Goal: Task Accomplishment & Management: Complete application form

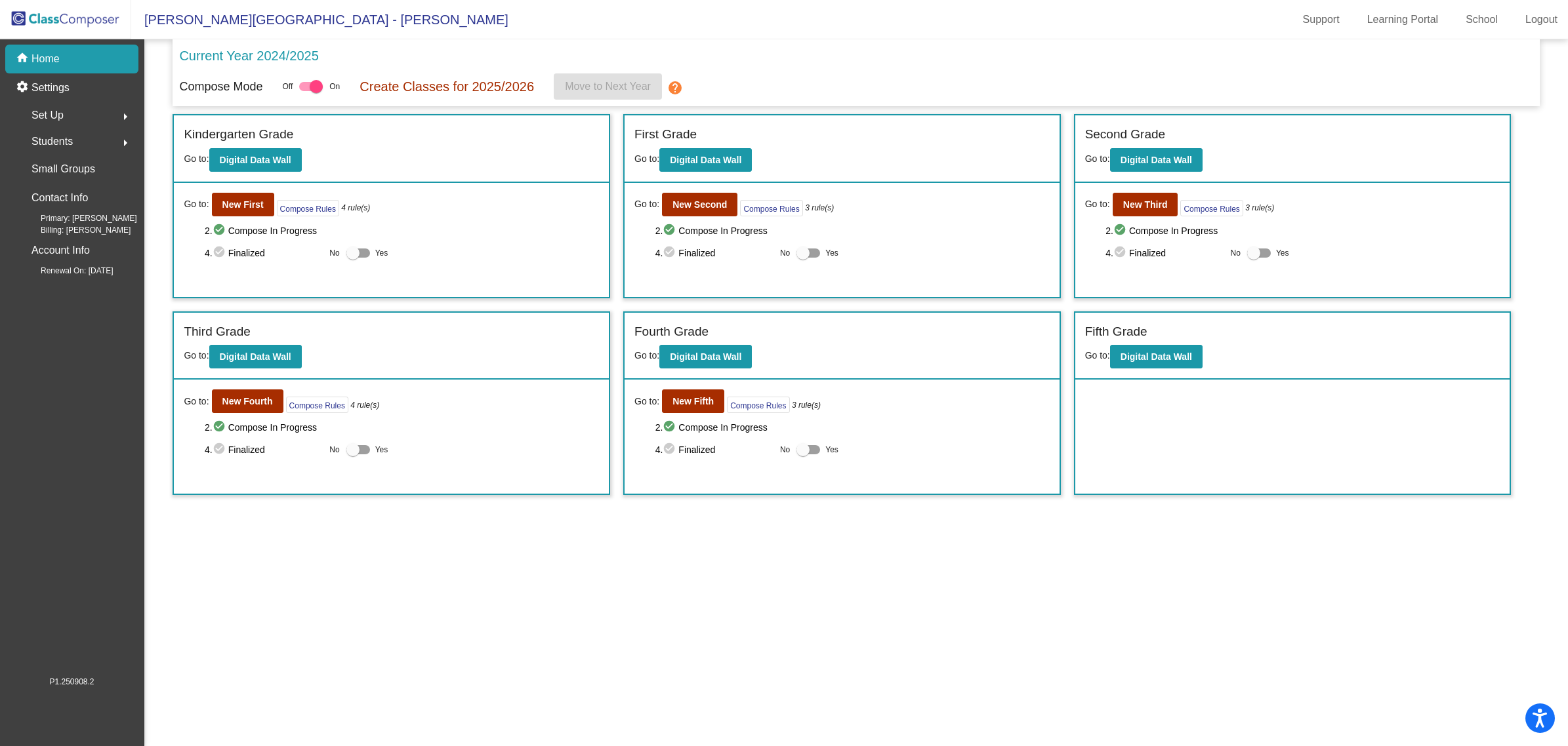
click at [60, 7] on img at bounding box center [65, 19] width 131 height 39
click at [66, 24] on img at bounding box center [65, 19] width 131 height 39
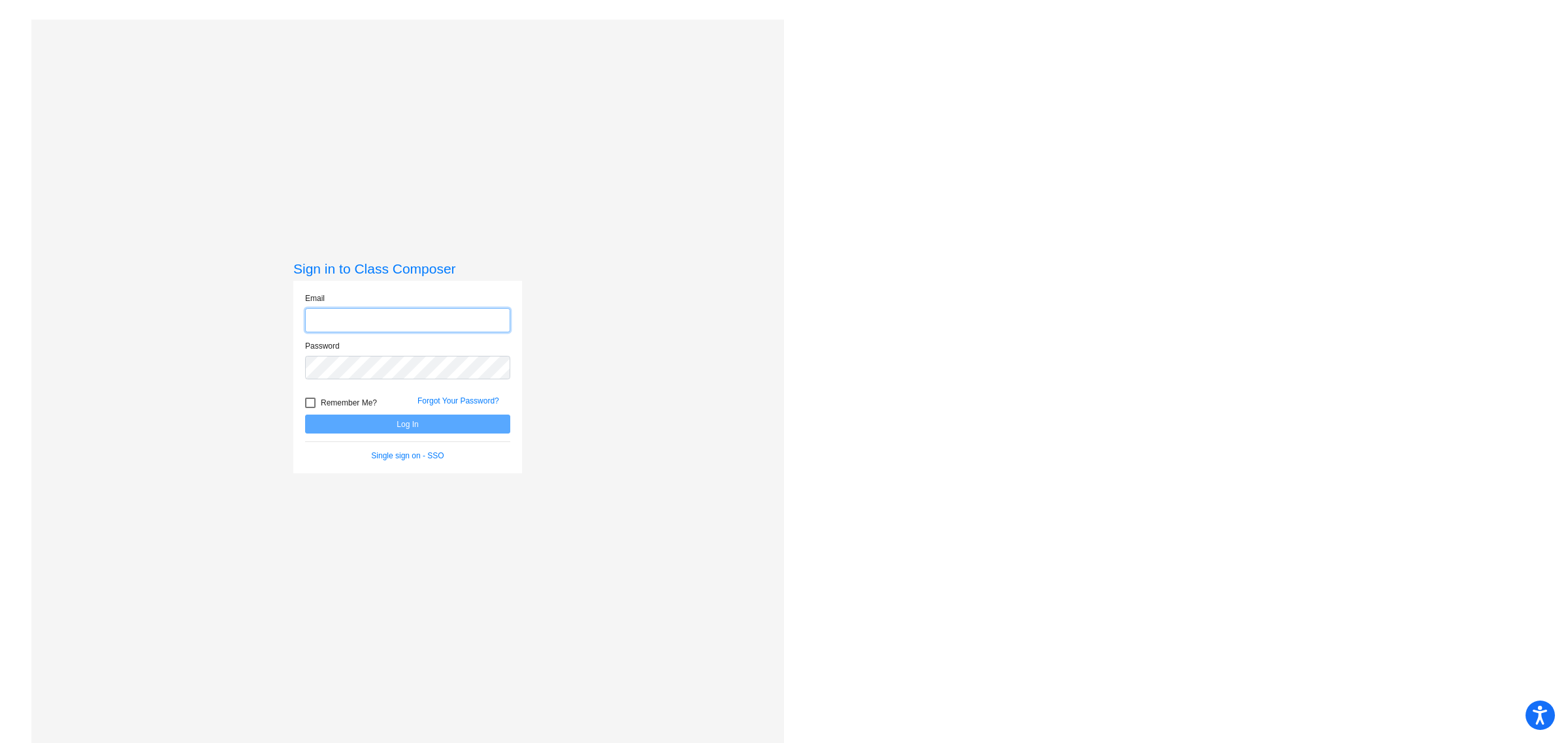
type input "zipfj@district279.org"
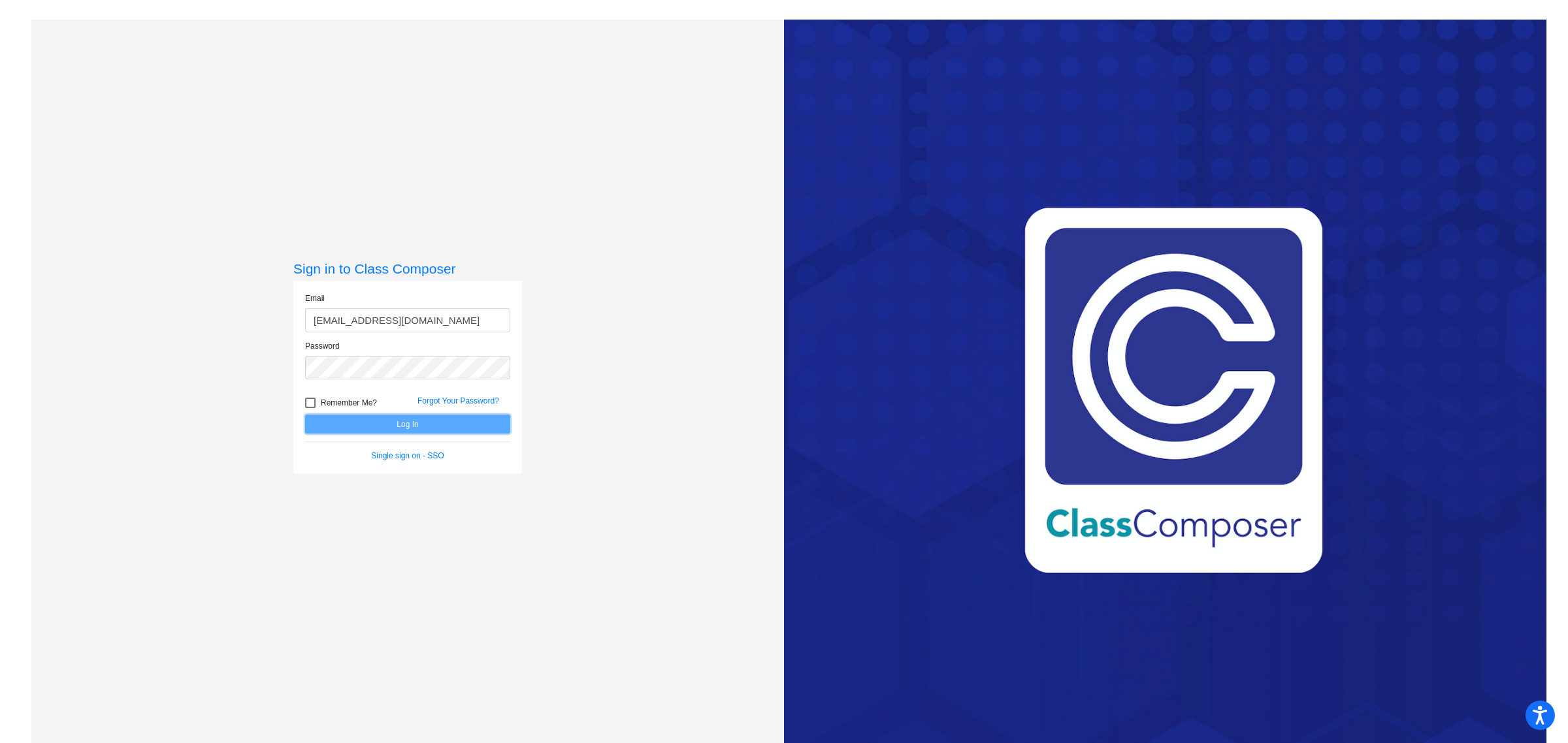
click at [442, 428] on button "Log In" at bounding box center [407, 424] width 205 height 19
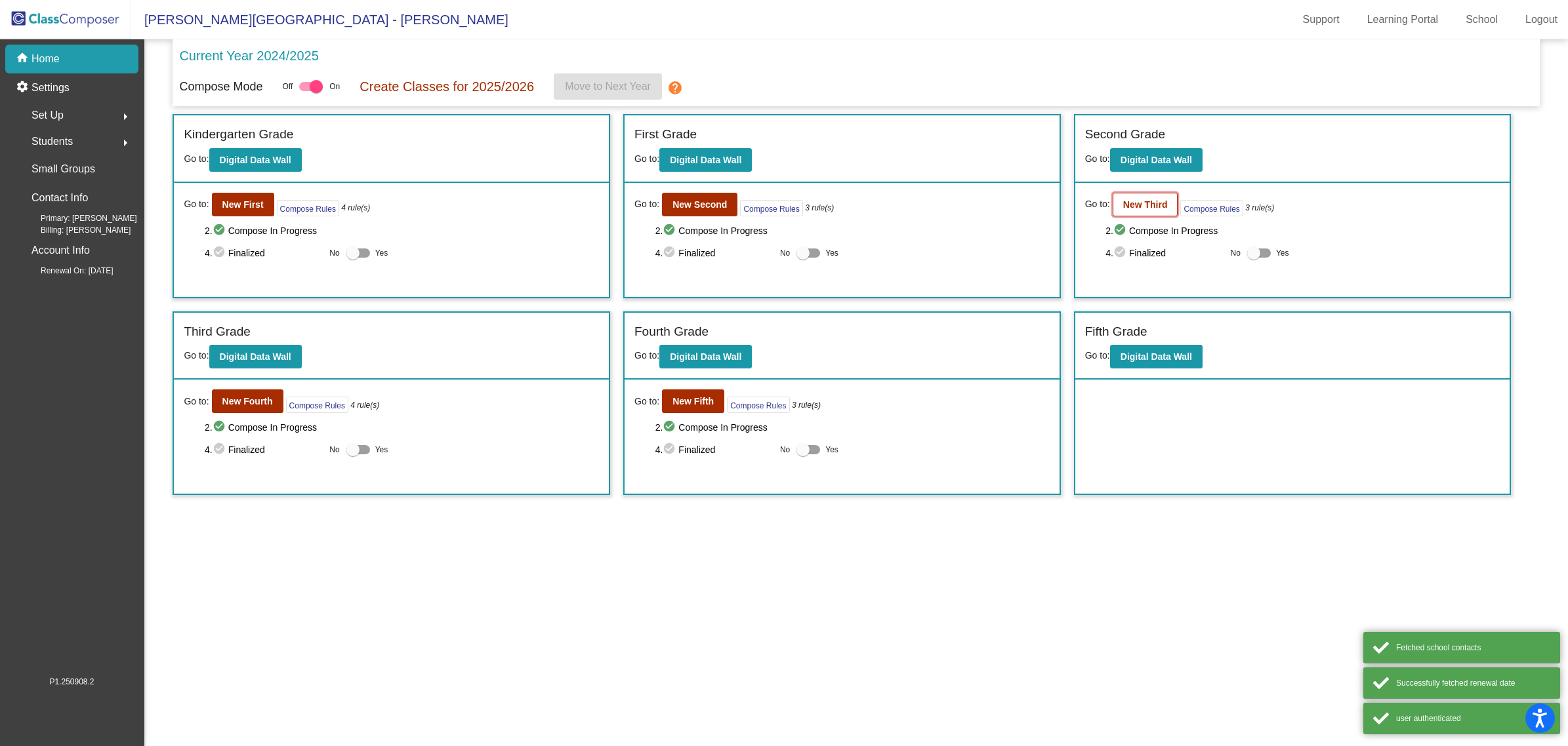
click at [1150, 201] on b "New Third" at bounding box center [1145, 205] width 44 height 11
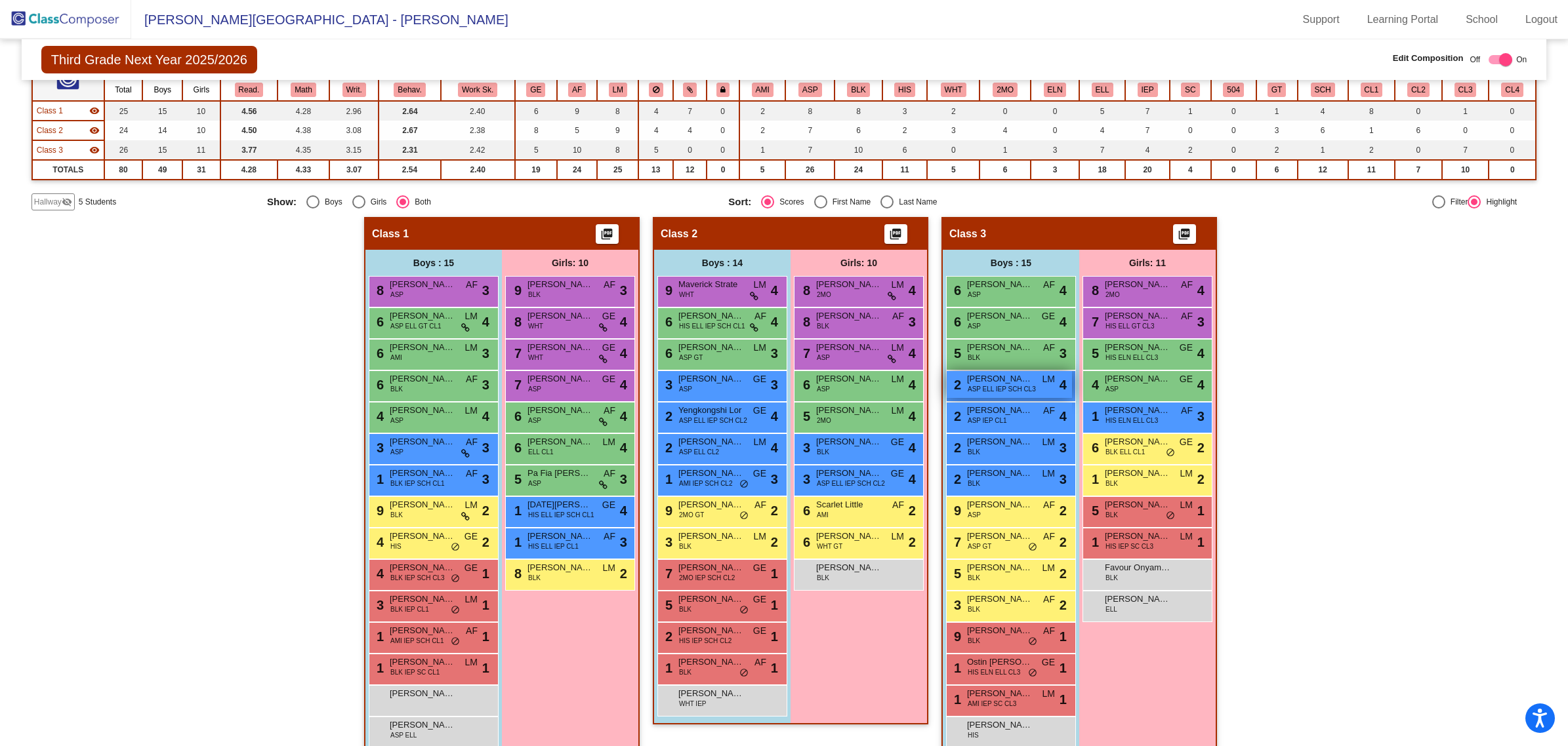
scroll to position [149, 0]
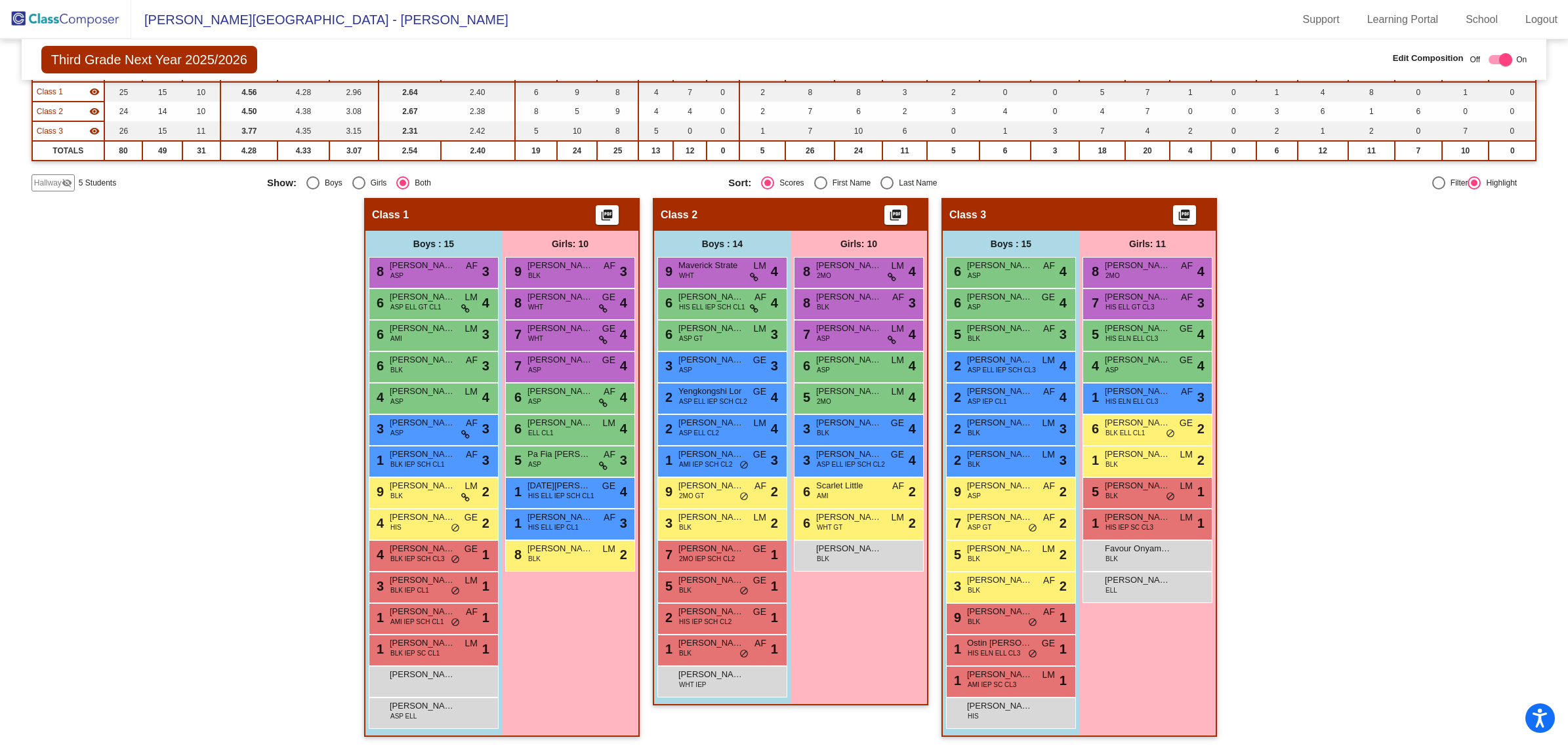
click at [47, 175] on div "Hallway visibility_off" at bounding box center [53, 183] width 43 height 17
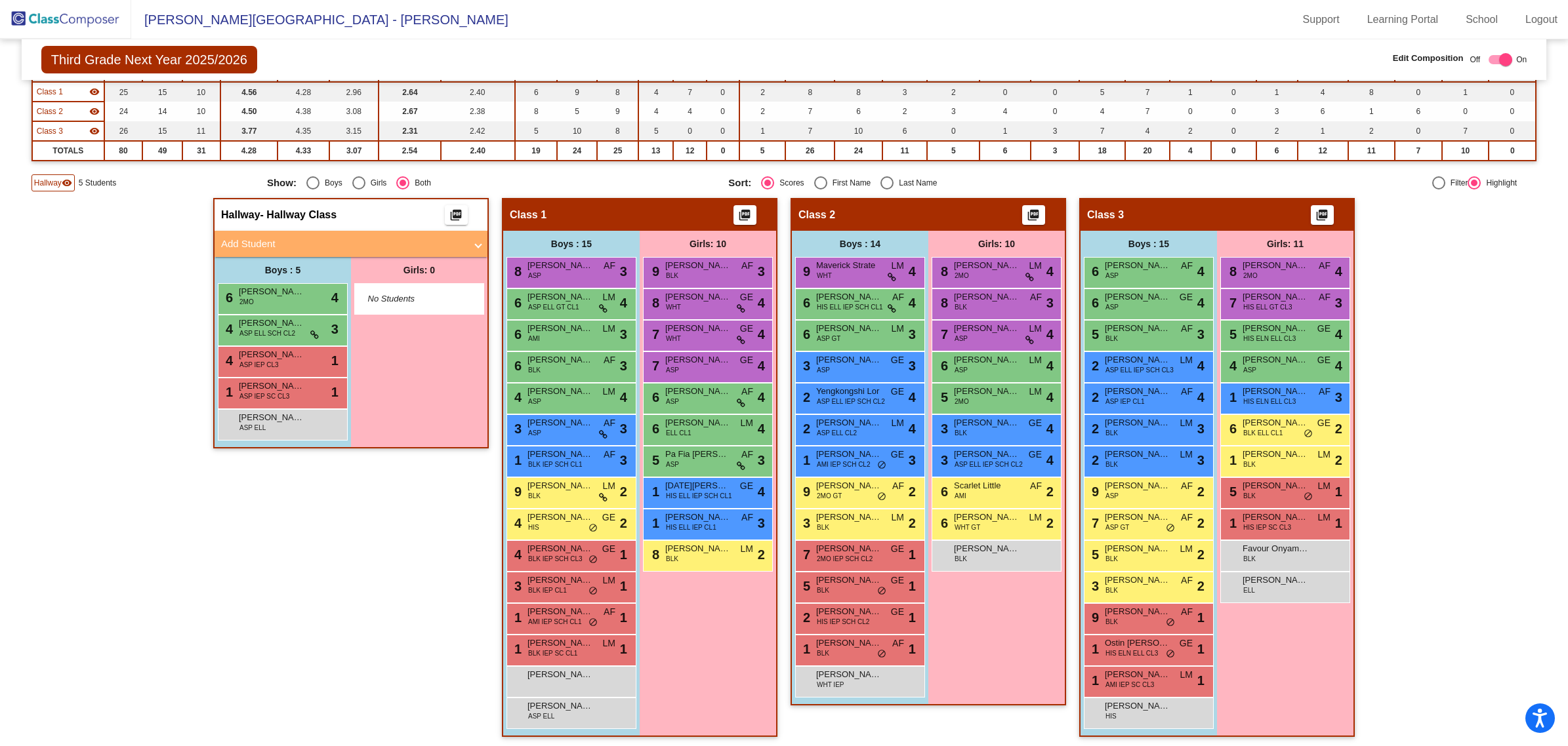
click at [300, 237] on mat-panel-title "Add Student" at bounding box center [343, 244] width 244 height 15
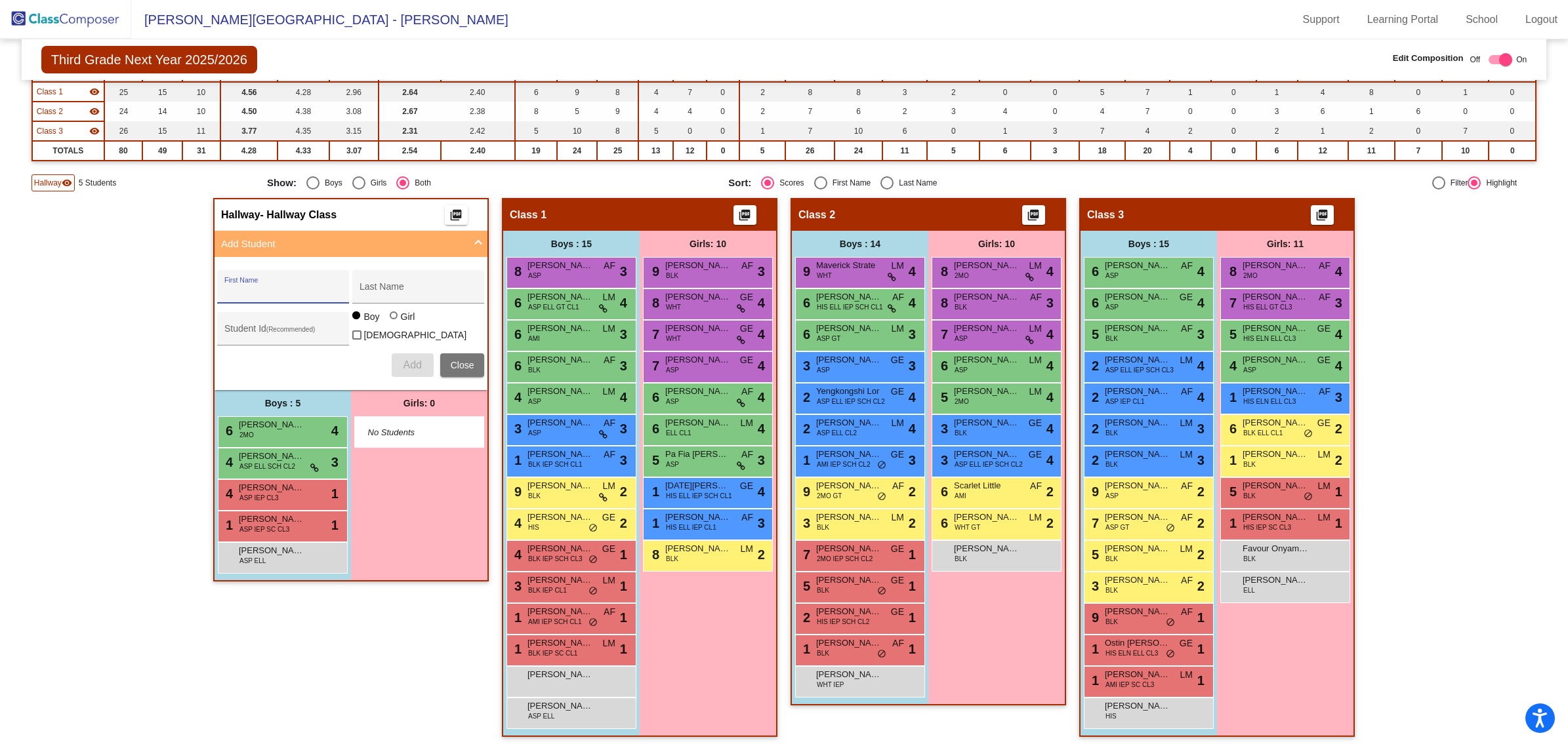
click at [297, 287] on input "First Name" at bounding box center [284, 292] width 118 height 11
type input "cody"
type input "vang"
click at [274, 328] on input "Student Id (Recommended)" at bounding box center [284, 334] width 118 height 11
paste input "64015302"
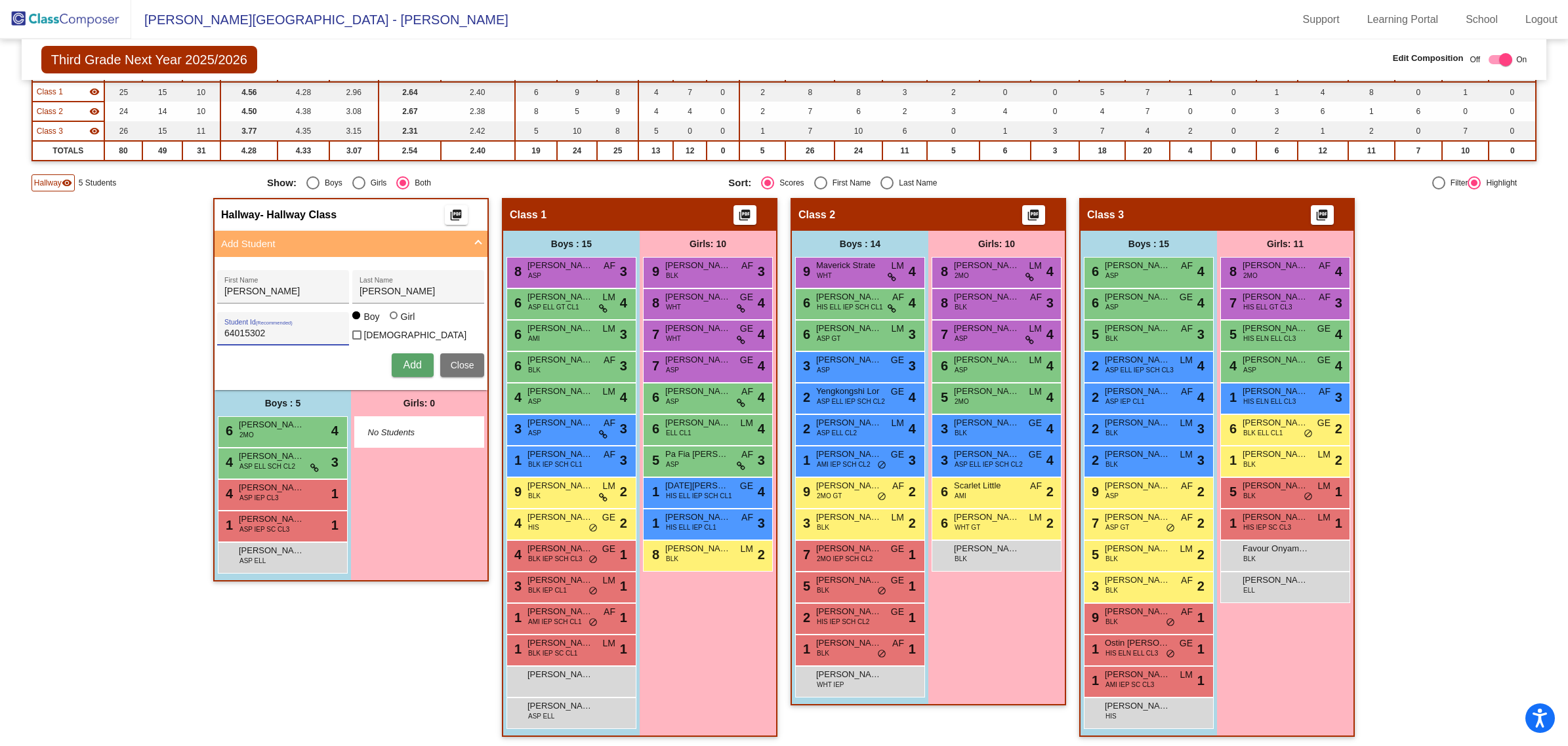
type input "64015302"
click at [412, 359] on span "Add" at bounding box center [412, 365] width 18 height 11
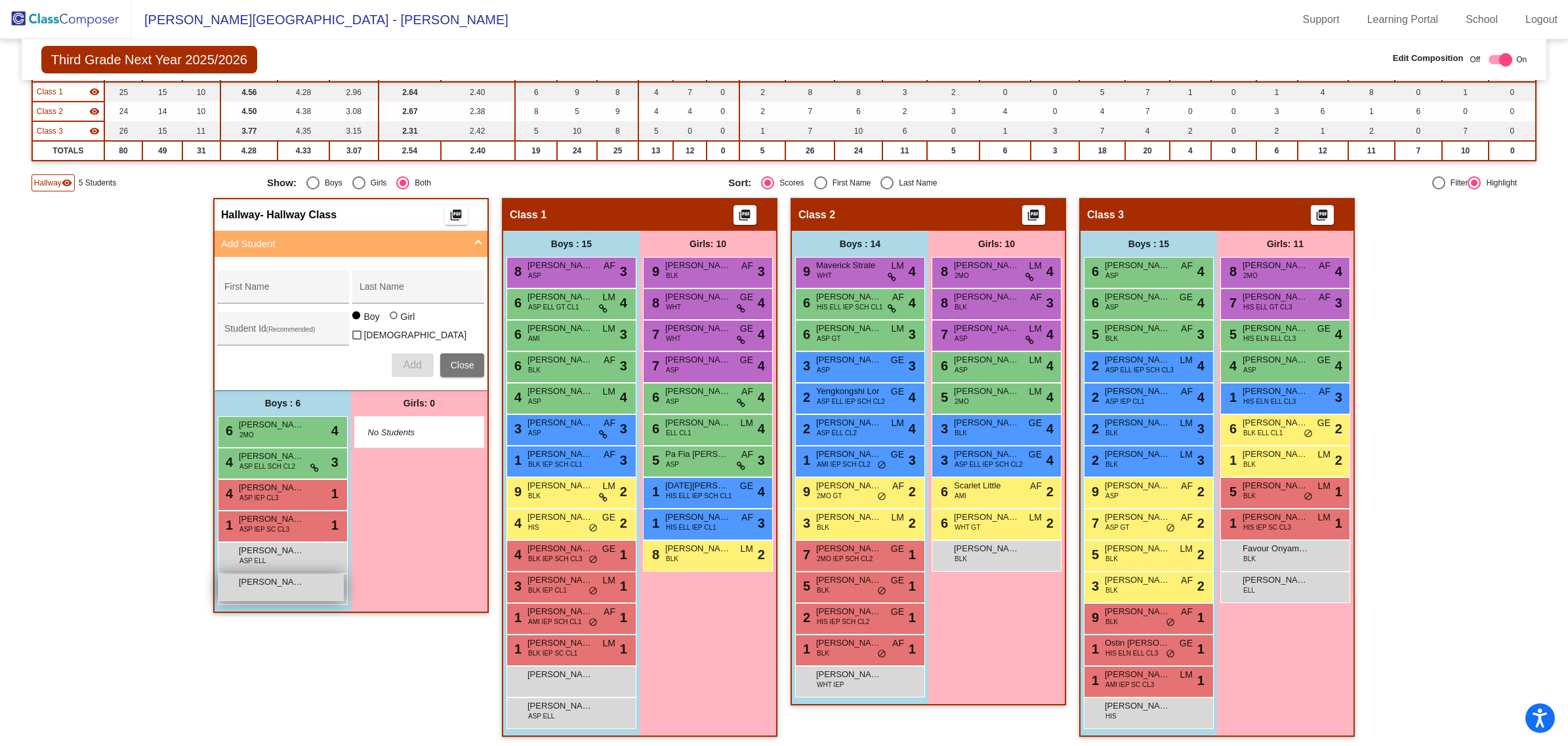
click at [251, 584] on div "cody vang lock do_not_disturb_alt" at bounding box center [281, 588] width 126 height 27
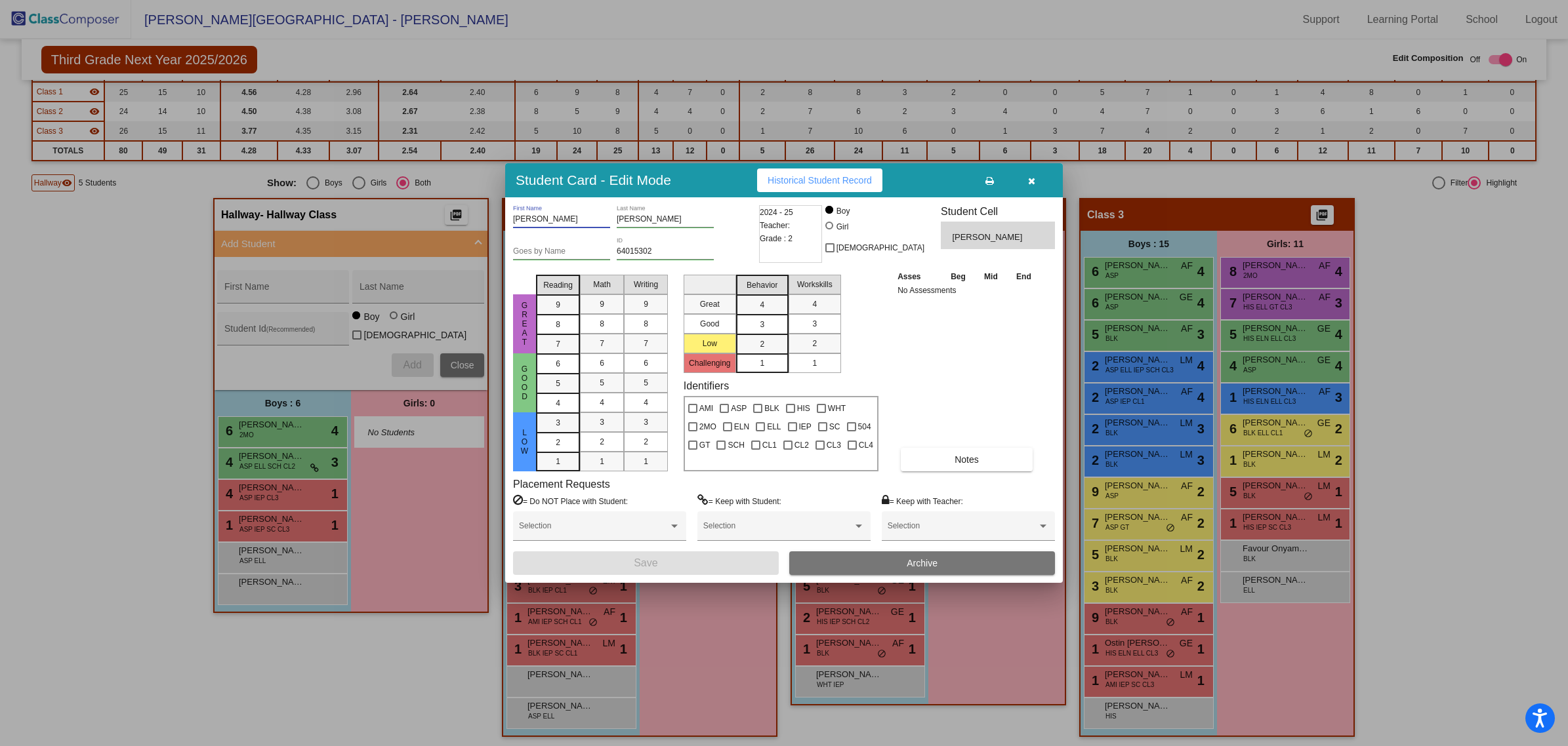
click at [517, 220] on input "cody" at bounding box center [562, 220] width 97 height 9
type input "Cody"
click at [619, 220] on input "vang" at bounding box center [665, 220] width 97 height 9
type input "Vang"
click at [726, 408] on div at bounding box center [724, 409] width 9 height 9
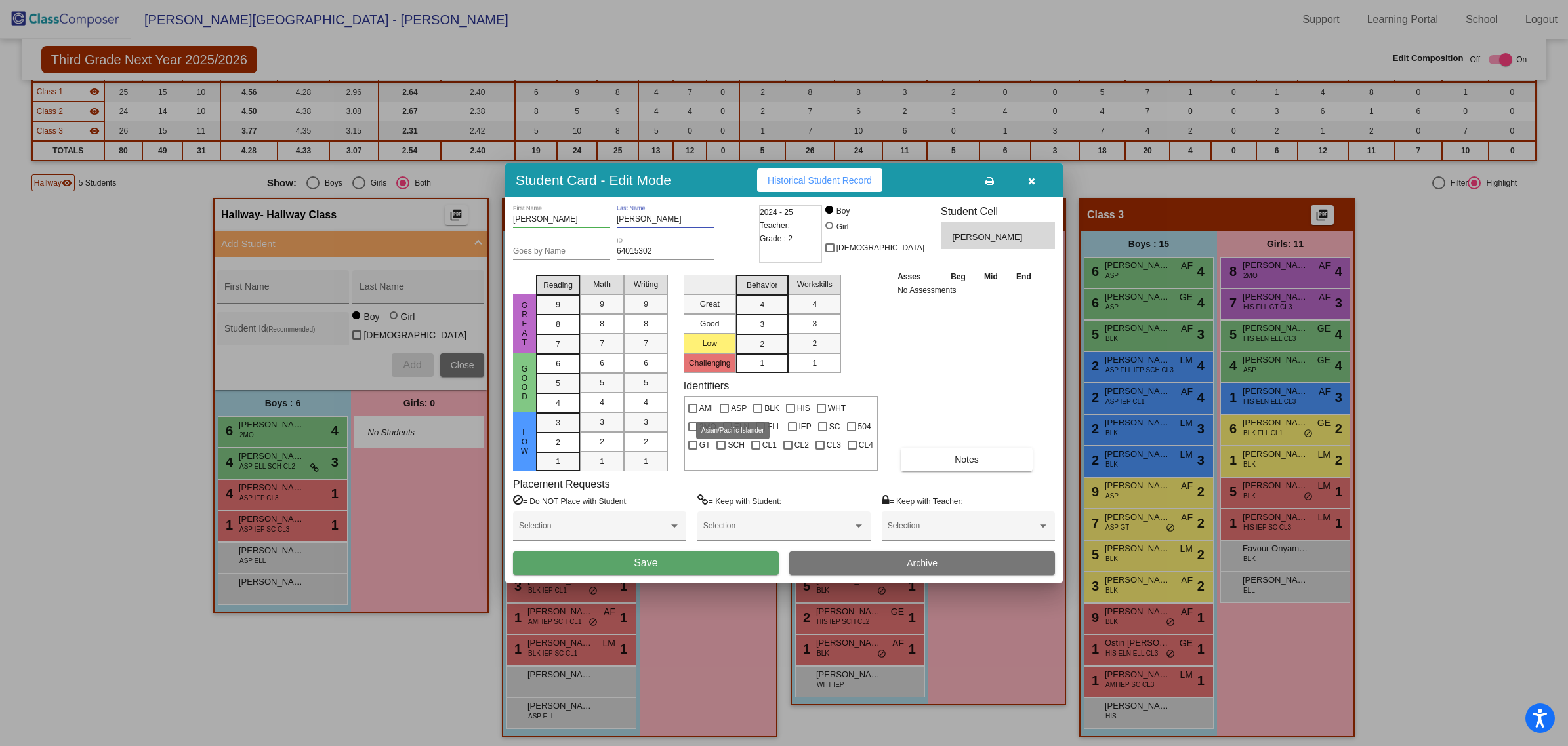
click at [724, 413] on input "ASP" at bounding box center [724, 413] width 1 height 1
checkbox input "true"
click at [660, 565] on button "Save" at bounding box center [646, 563] width 266 height 24
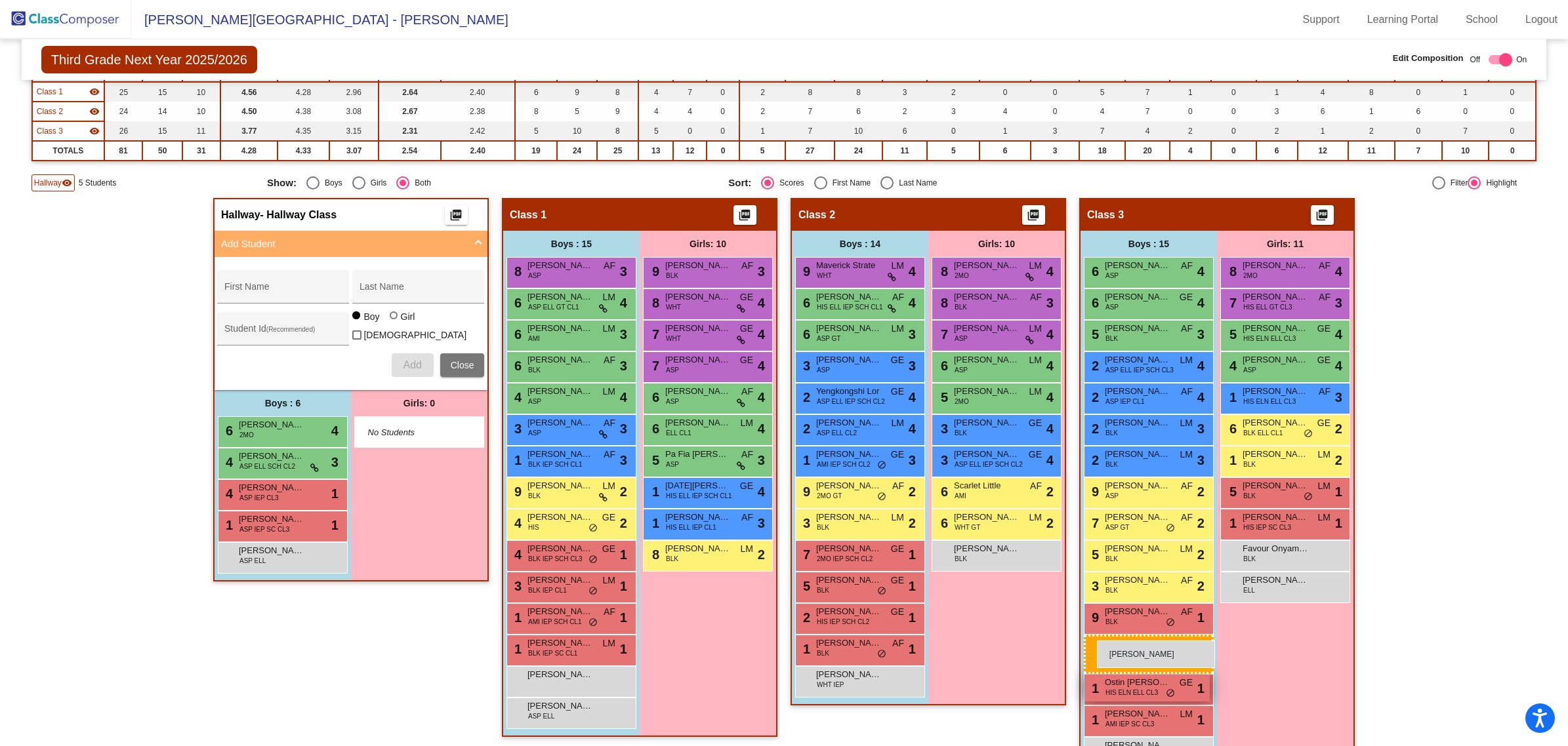
drag, startPoint x: 263, startPoint y: 549, endPoint x: 1094, endPoint y: 640, distance: 836.0
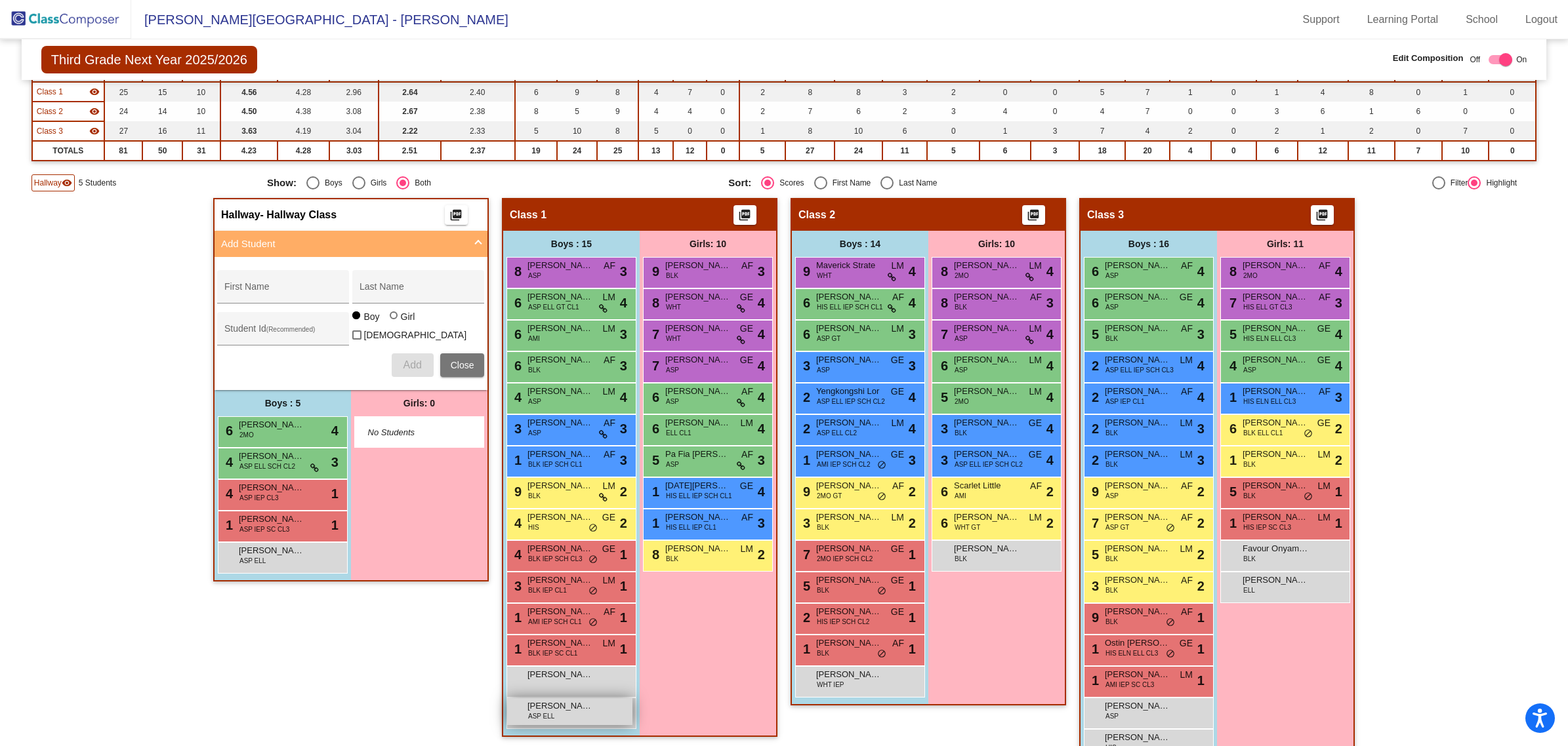
click at [572, 702] on span "Muajcoob Yang" at bounding box center [560, 706] width 66 height 13
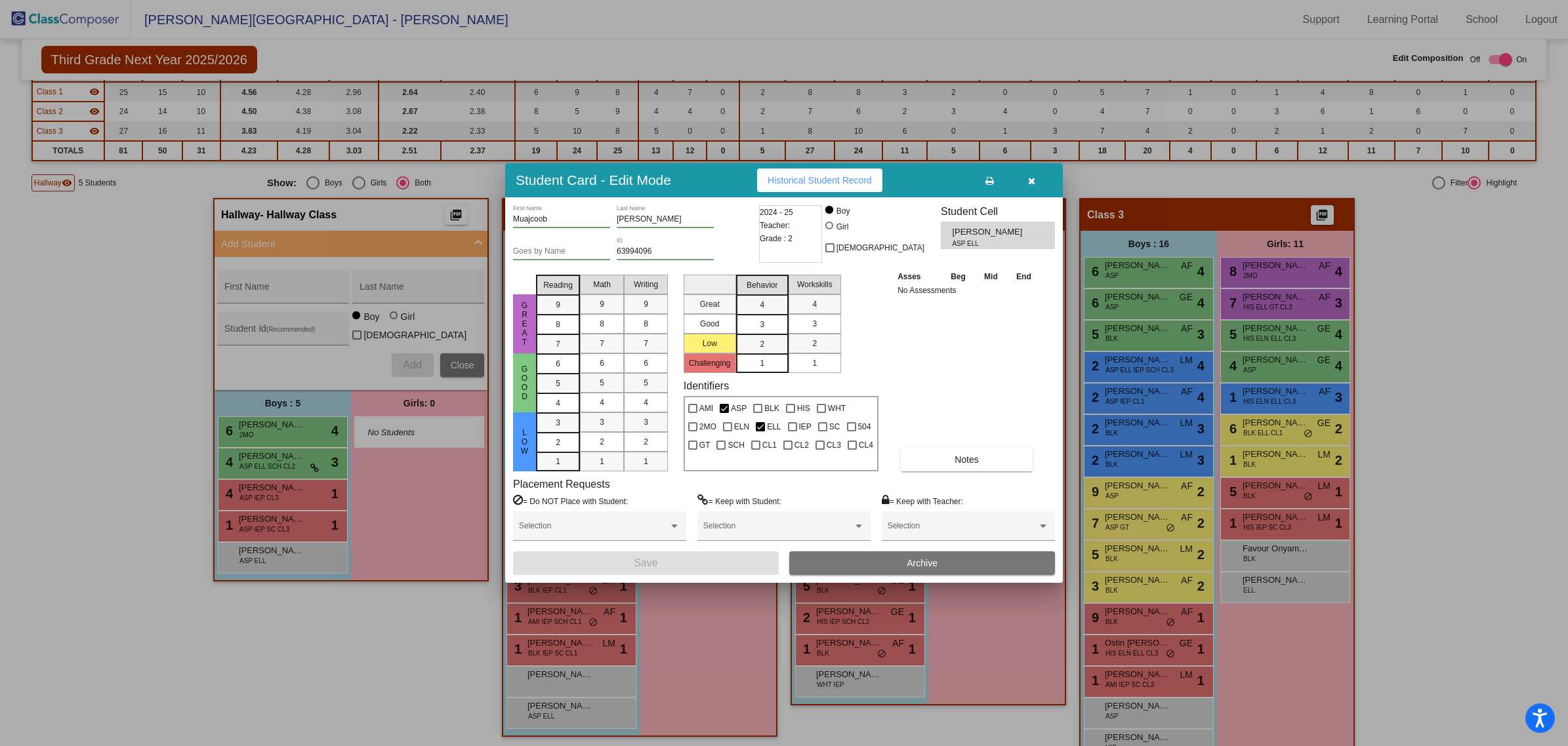
click at [558, 223] on input "Muajcoob" at bounding box center [562, 220] width 97 height 9
type input "Muajcoob (Curtis)"
click at [713, 557] on button "Save" at bounding box center [646, 563] width 266 height 24
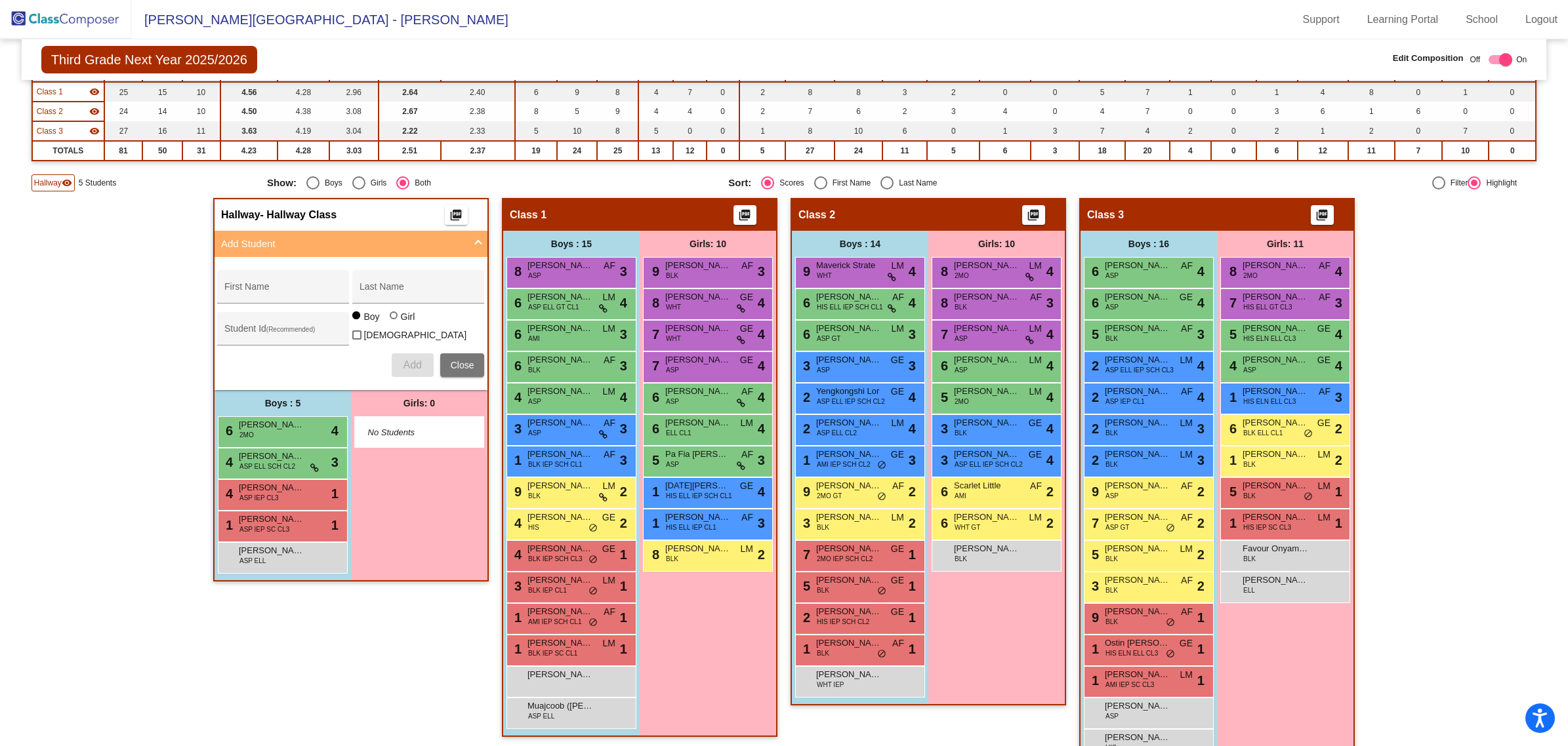
click at [46, 14] on img at bounding box center [65, 19] width 131 height 39
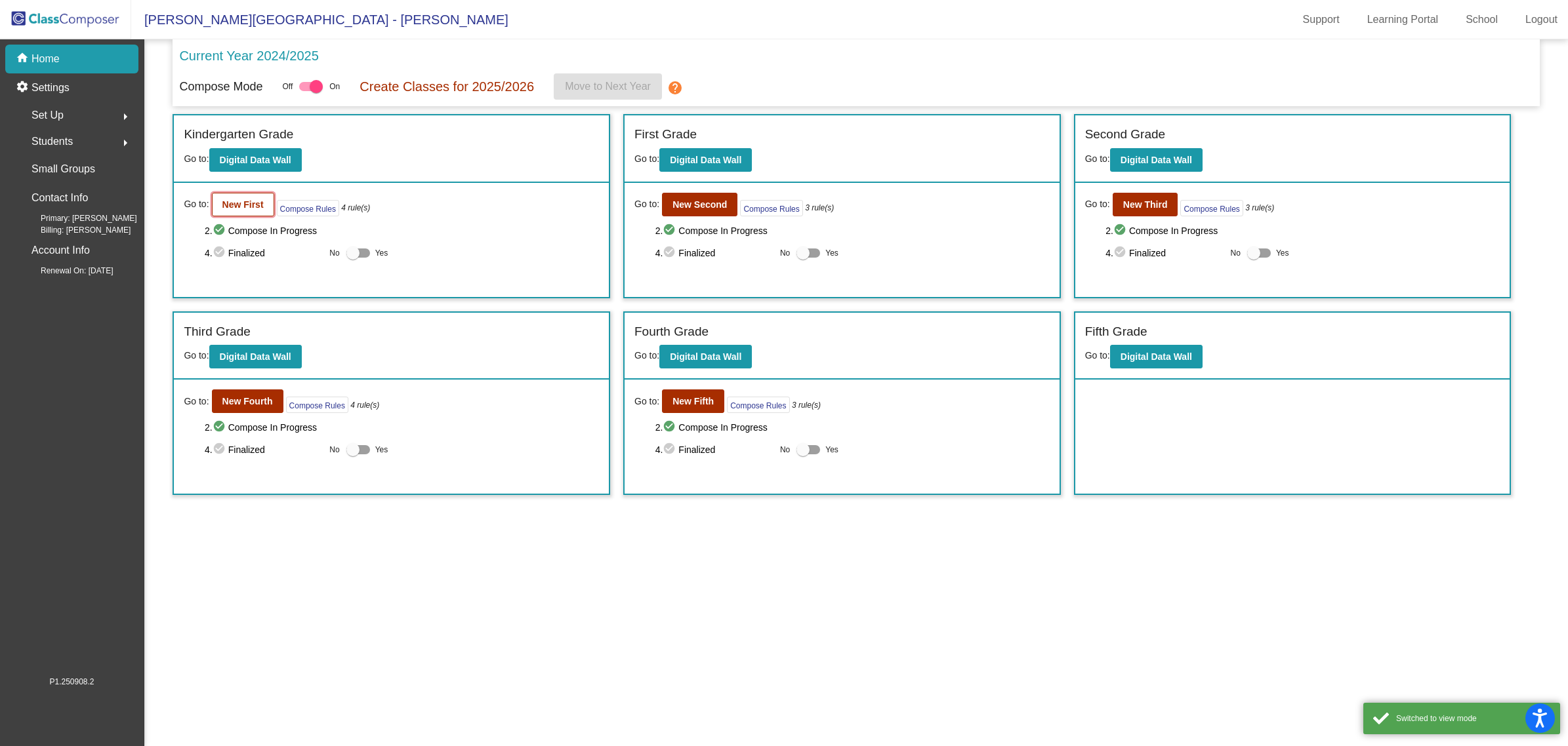
click at [227, 195] on button "New First" at bounding box center [243, 204] width 62 height 24
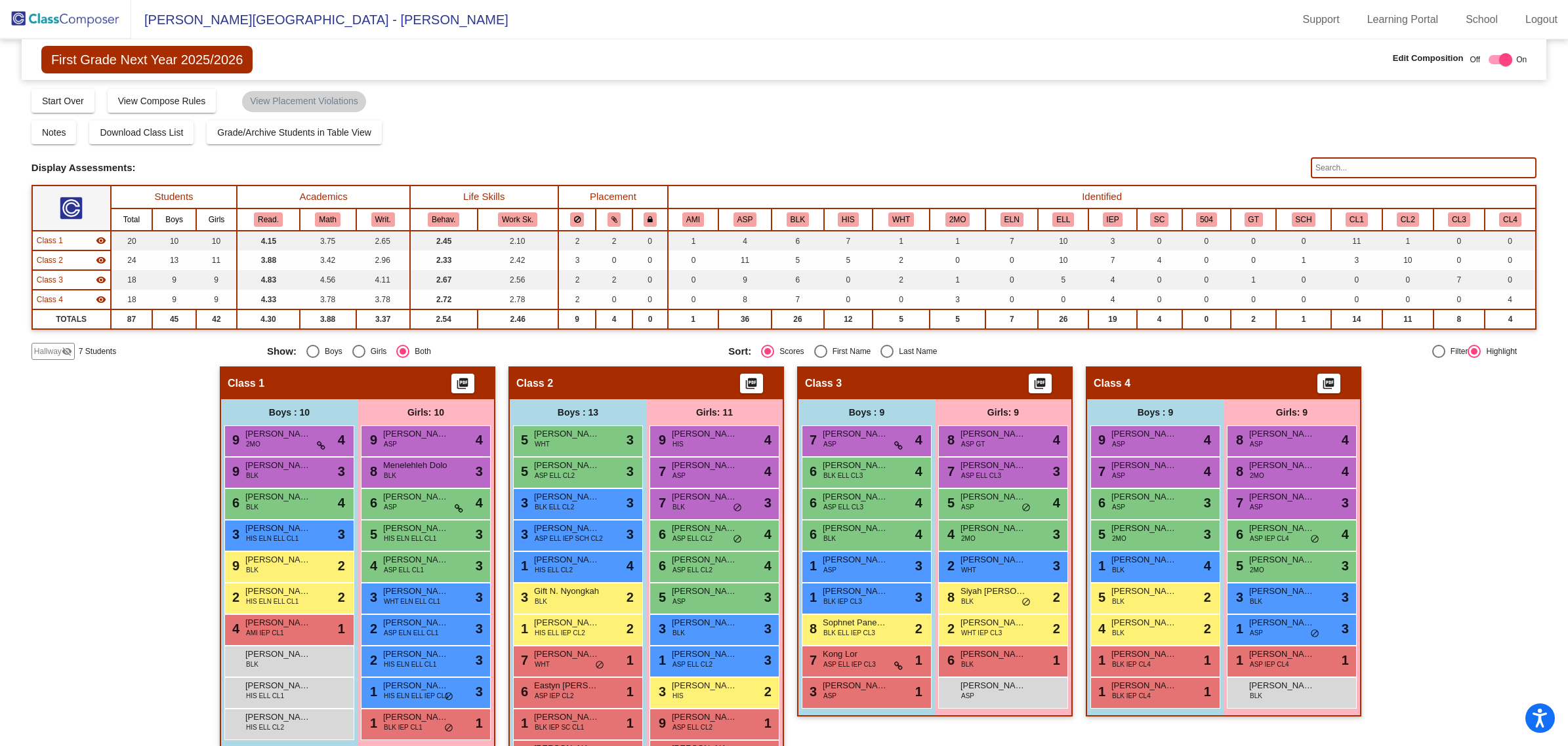
click at [1386, 160] on input "text" at bounding box center [1424, 167] width 226 height 21
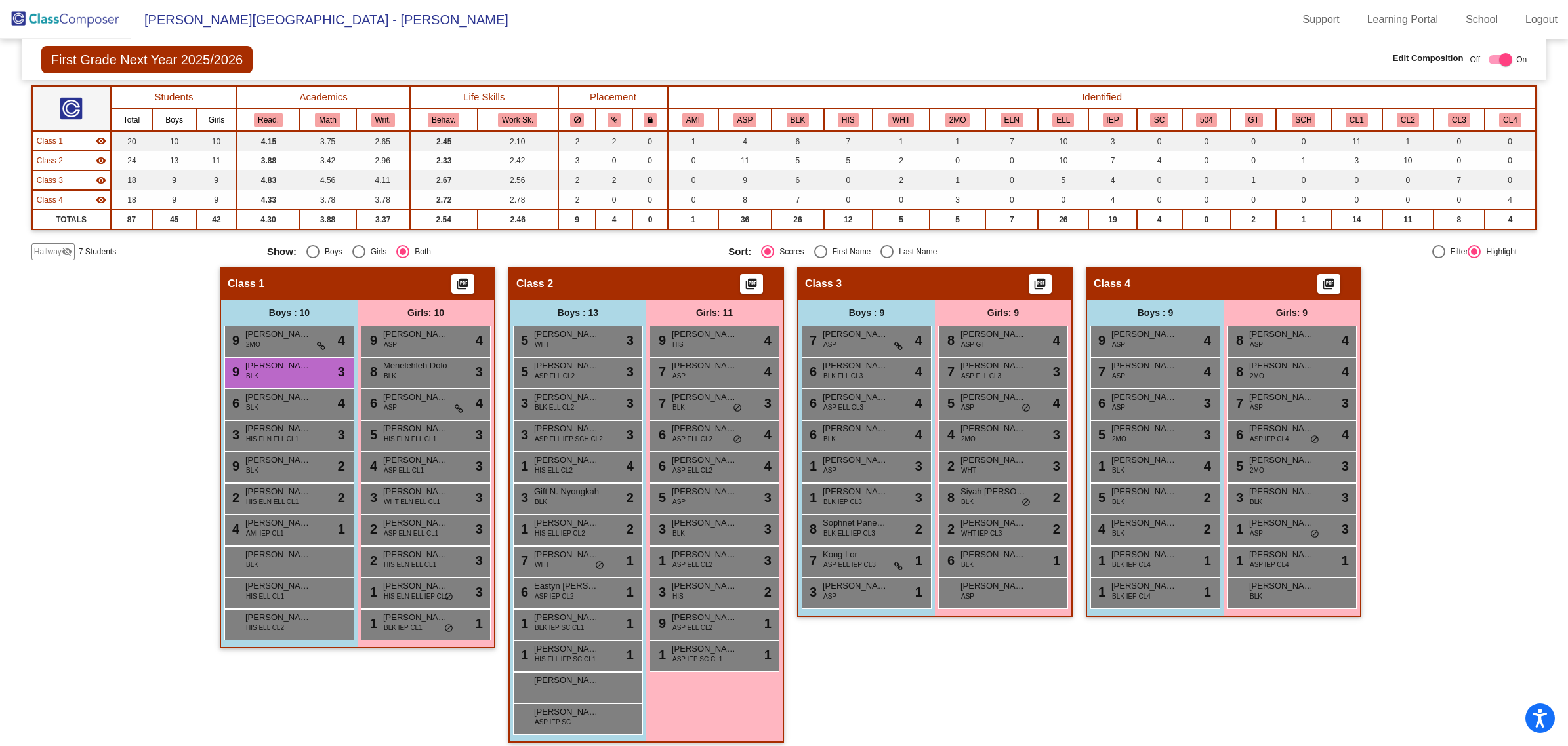
scroll to position [105, 0]
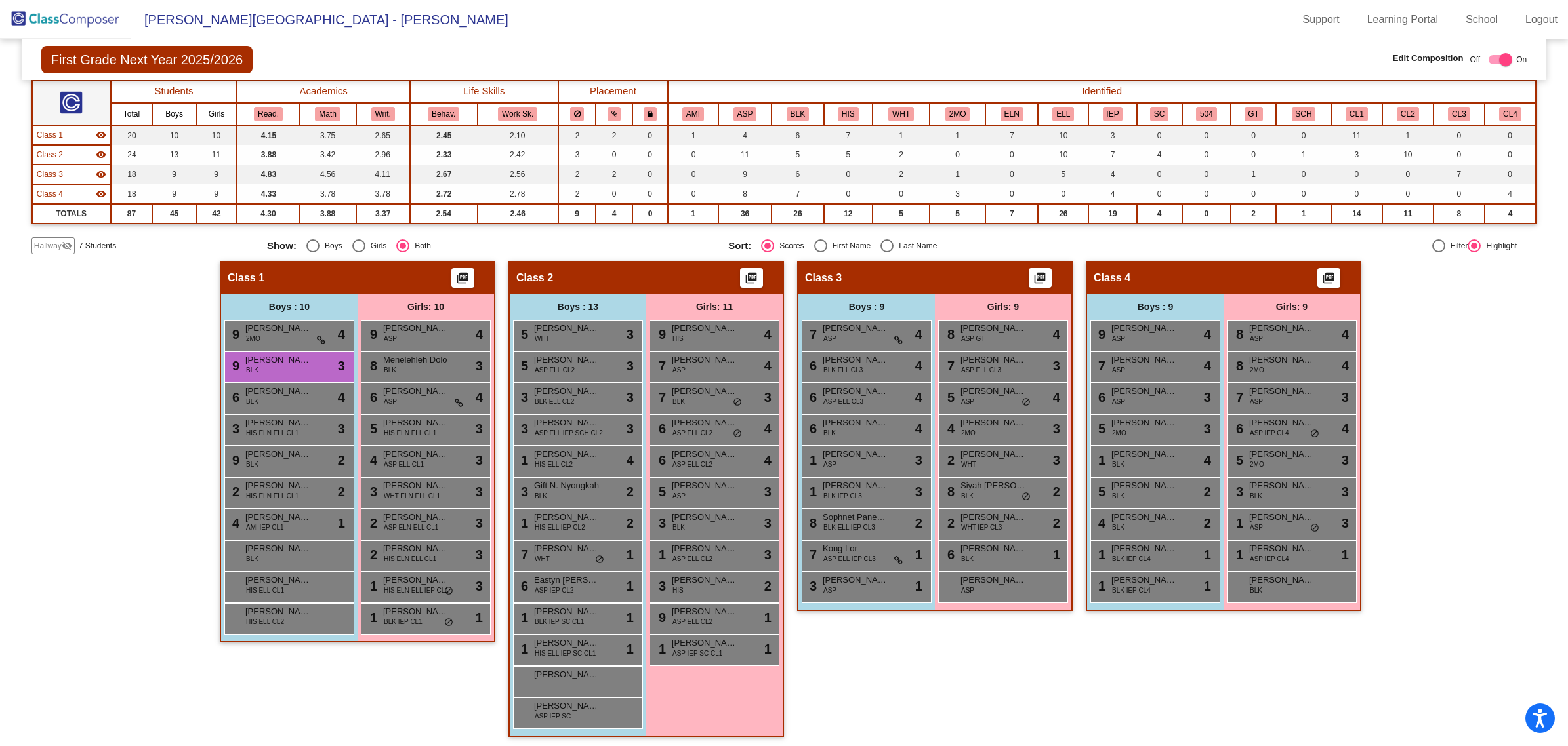
click at [43, 243] on span "Hallway" at bounding box center [48, 246] width 28 height 12
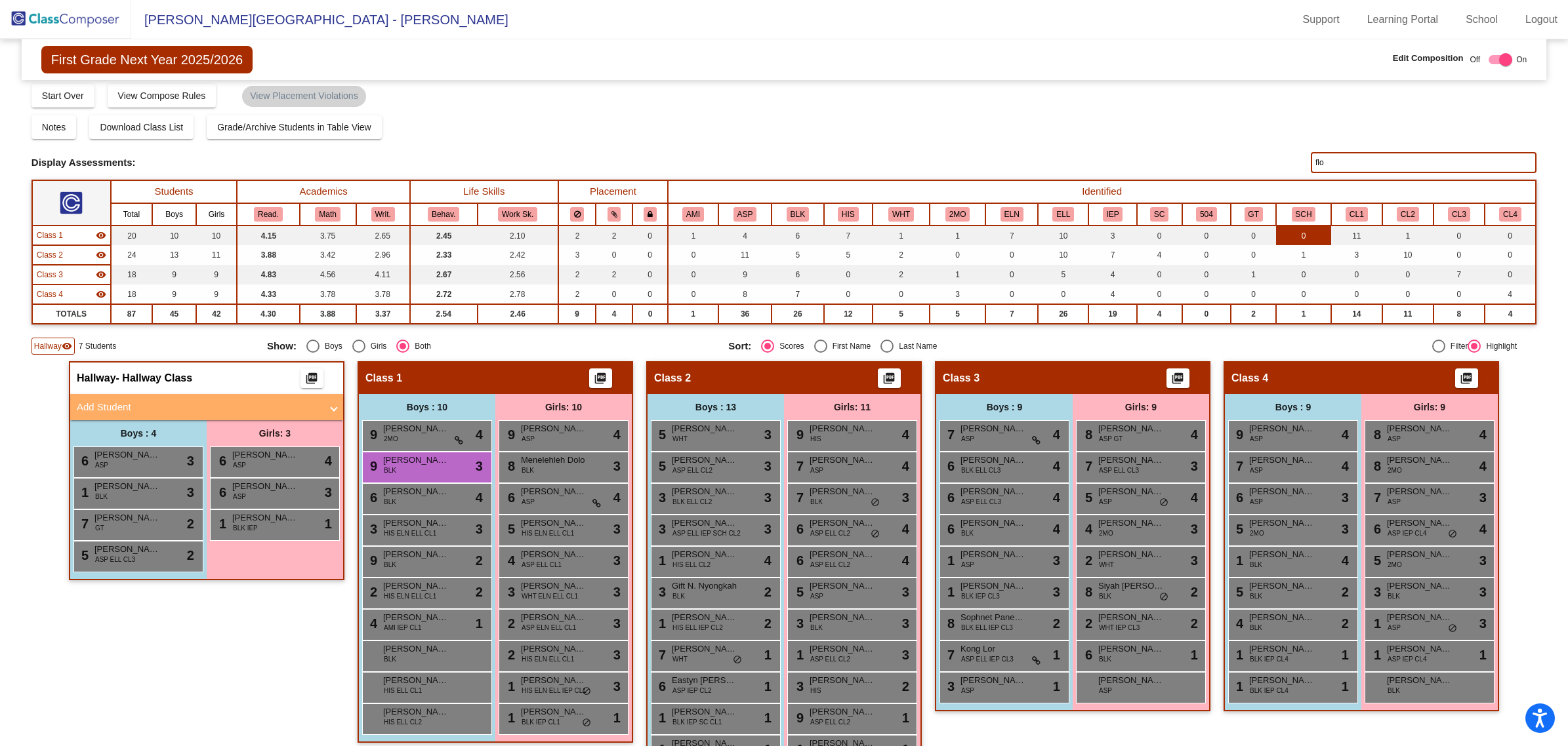
scroll to position [0, 0]
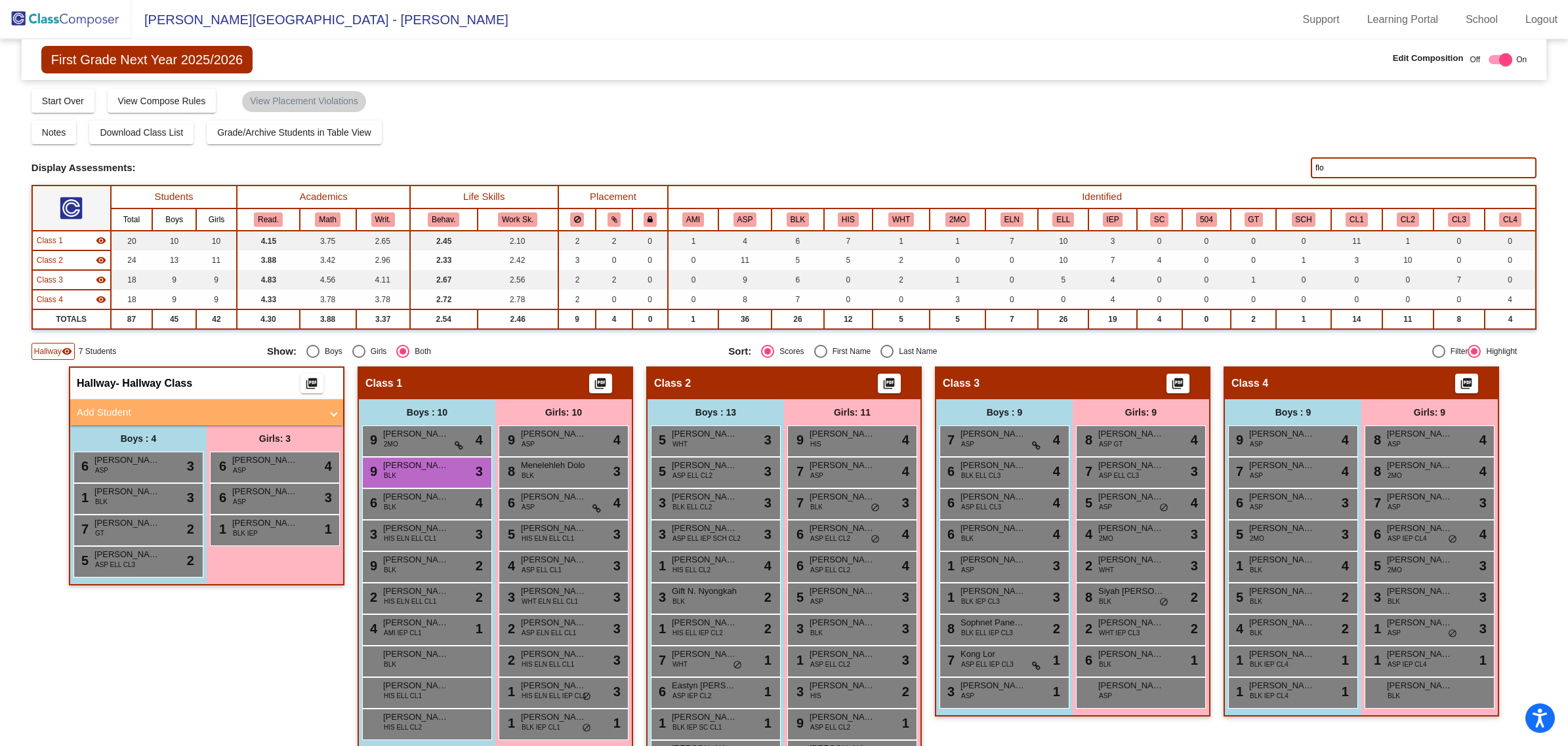
click at [1336, 158] on input "flo" at bounding box center [1424, 167] width 226 height 21
type input "f"
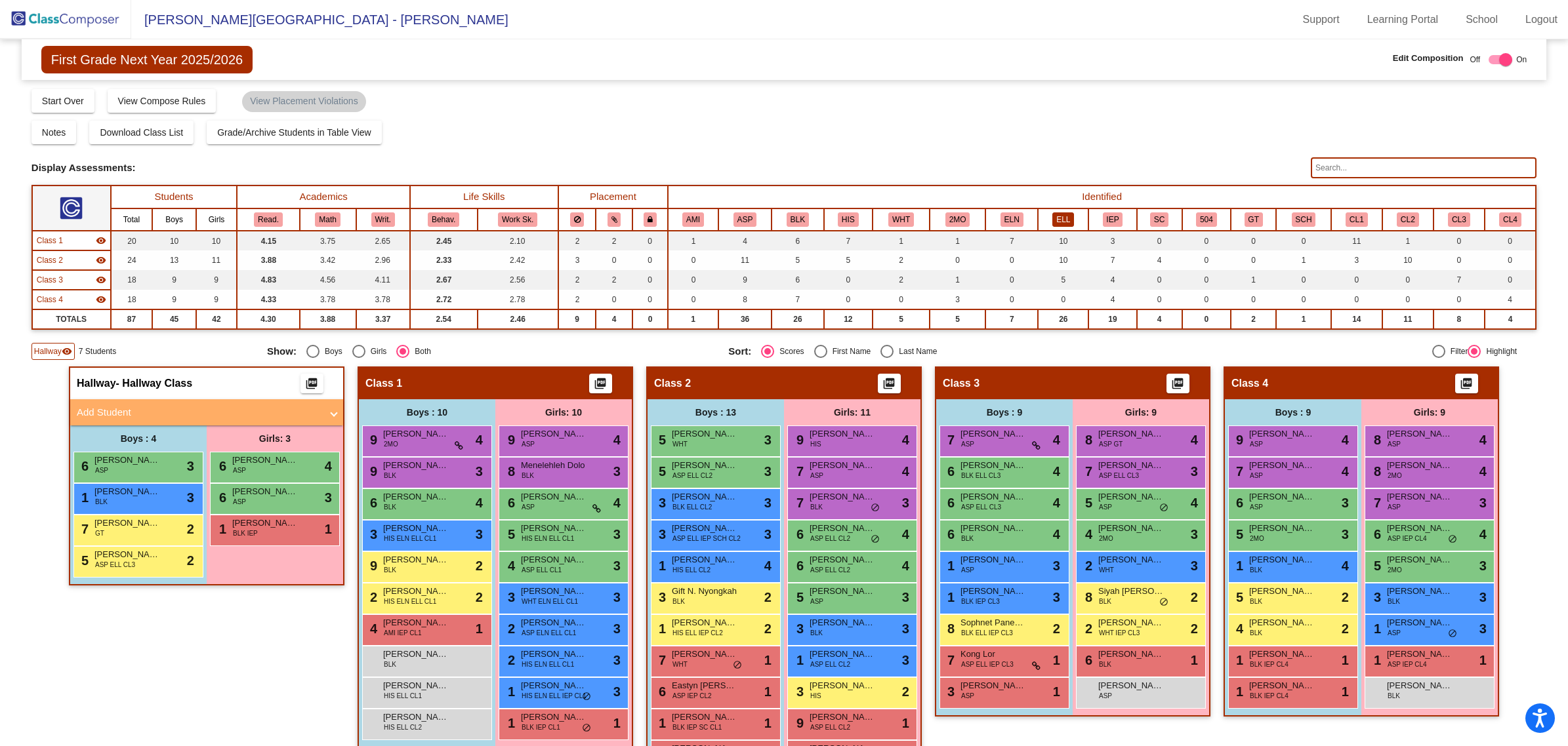
click at [1055, 212] on button "ELL" at bounding box center [1063, 219] width 21 height 14
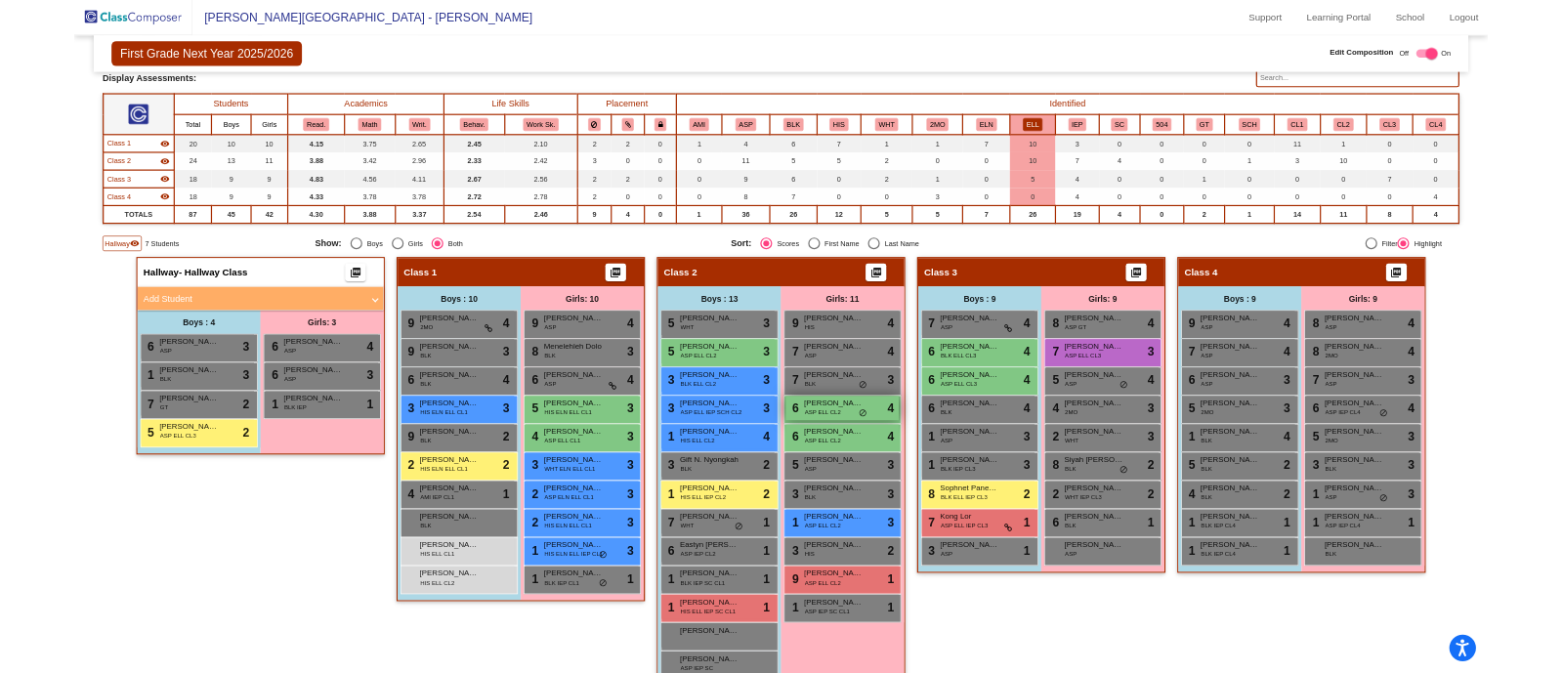
scroll to position [157, 0]
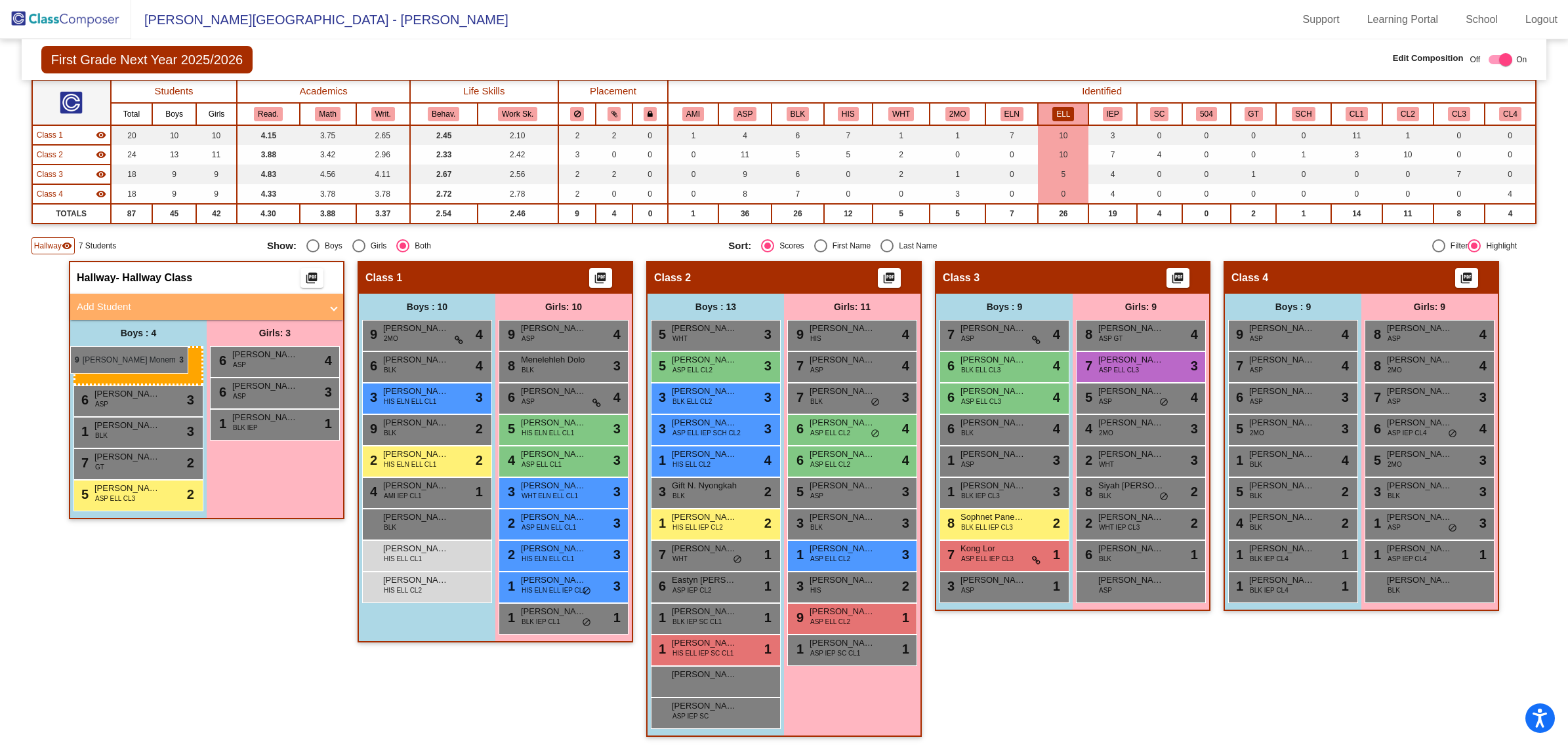
drag, startPoint x: 397, startPoint y: 359, endPoint x: 71, endPoint y: 346, distance: 326.3
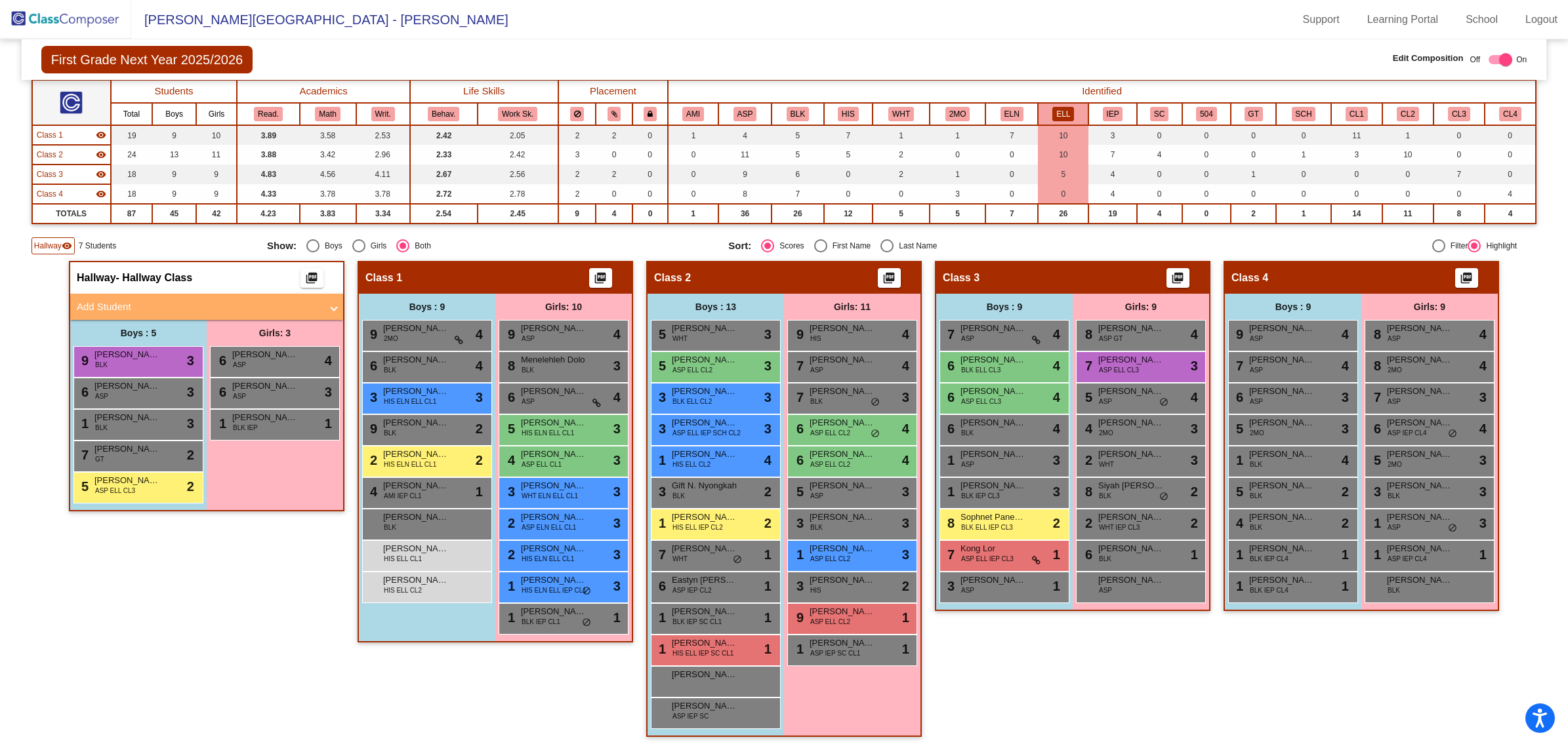
click at [190, 600] on div "Hallway - Hallway Class picture_as_pdf Add Student First Name Last Name Student…" at bounding box center [207, 506] width 275 height 489
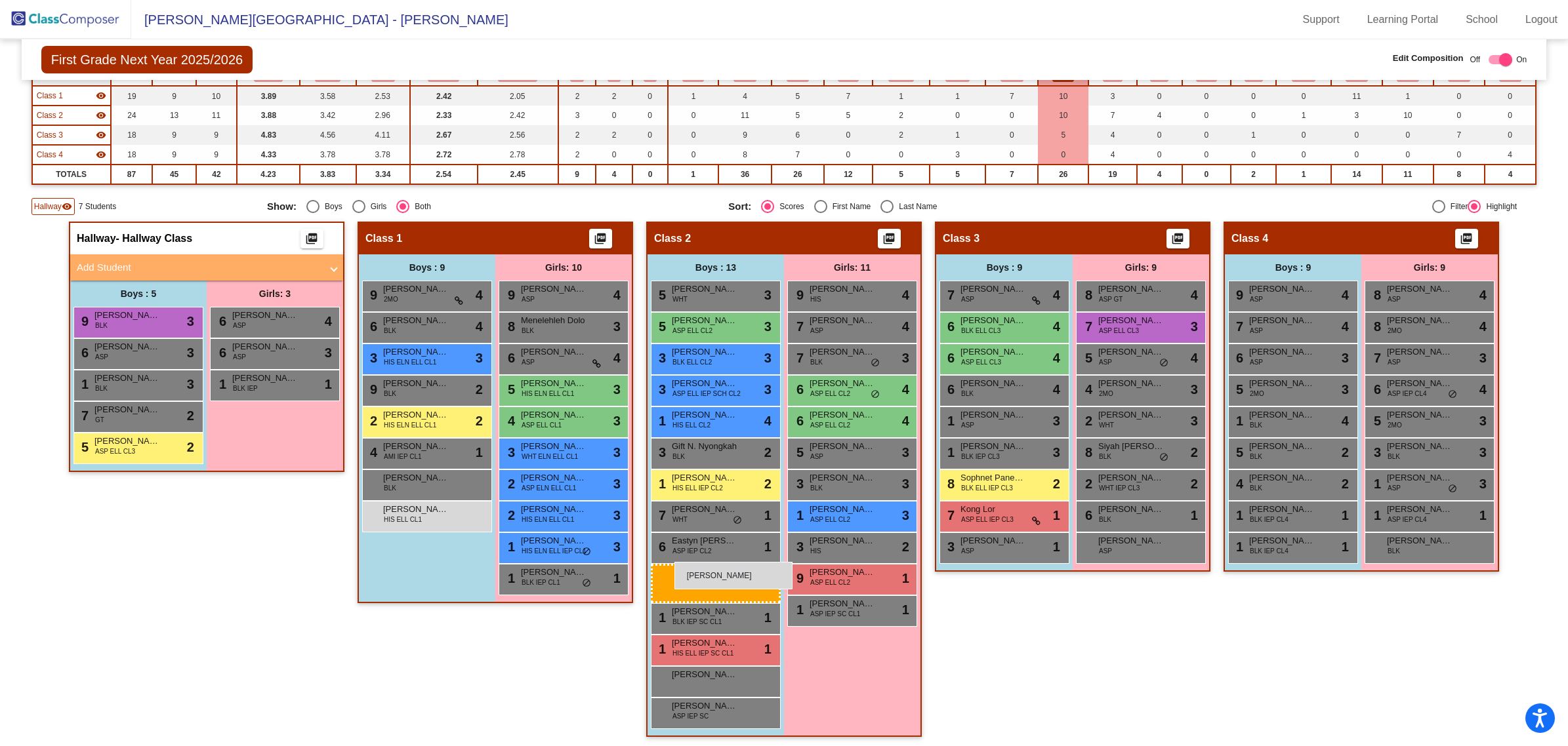
drag, startPoint x: 387, startPoint y: 581, endPoint x: 674, endPoint y: 562, distance: 287.6
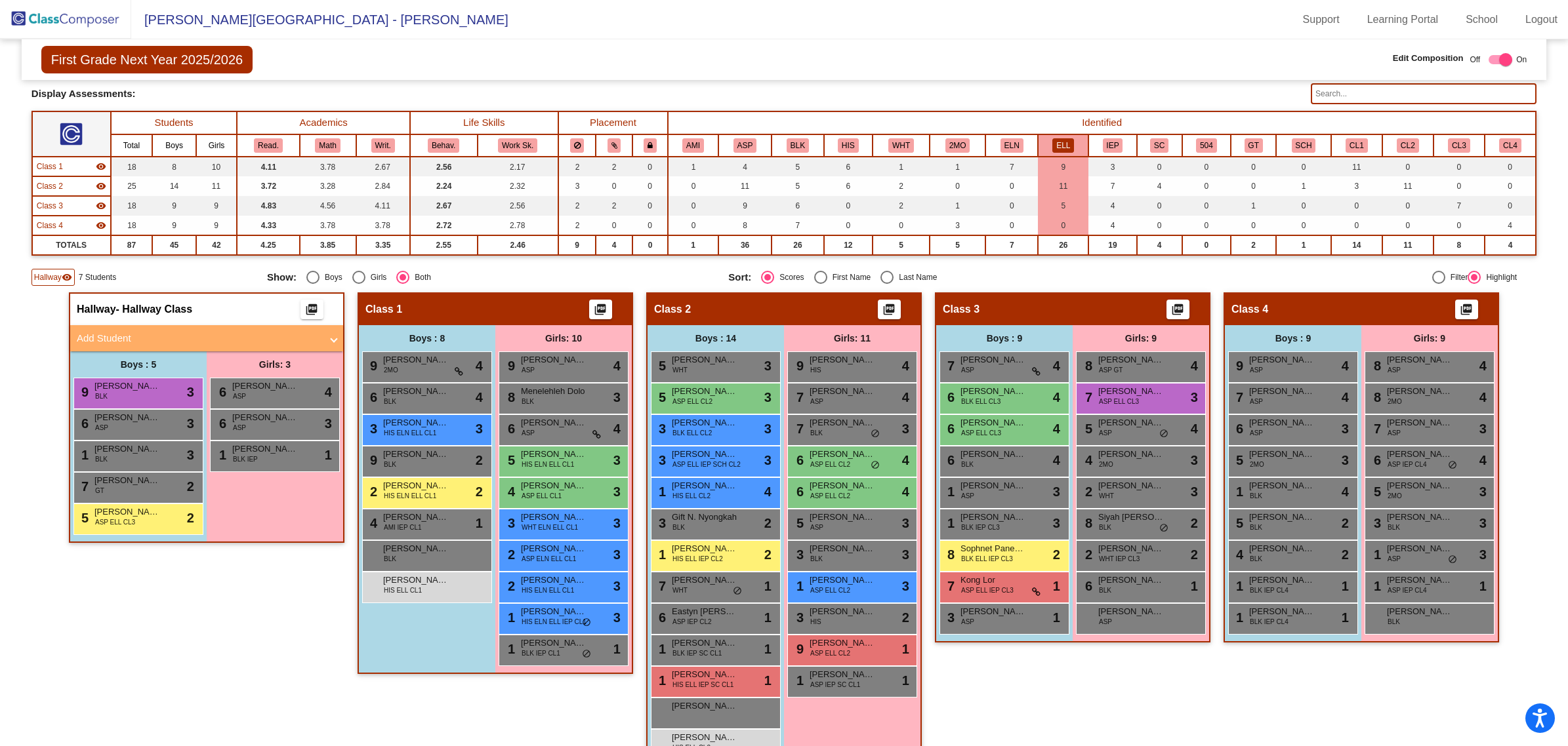
scroll to position [0, 0]
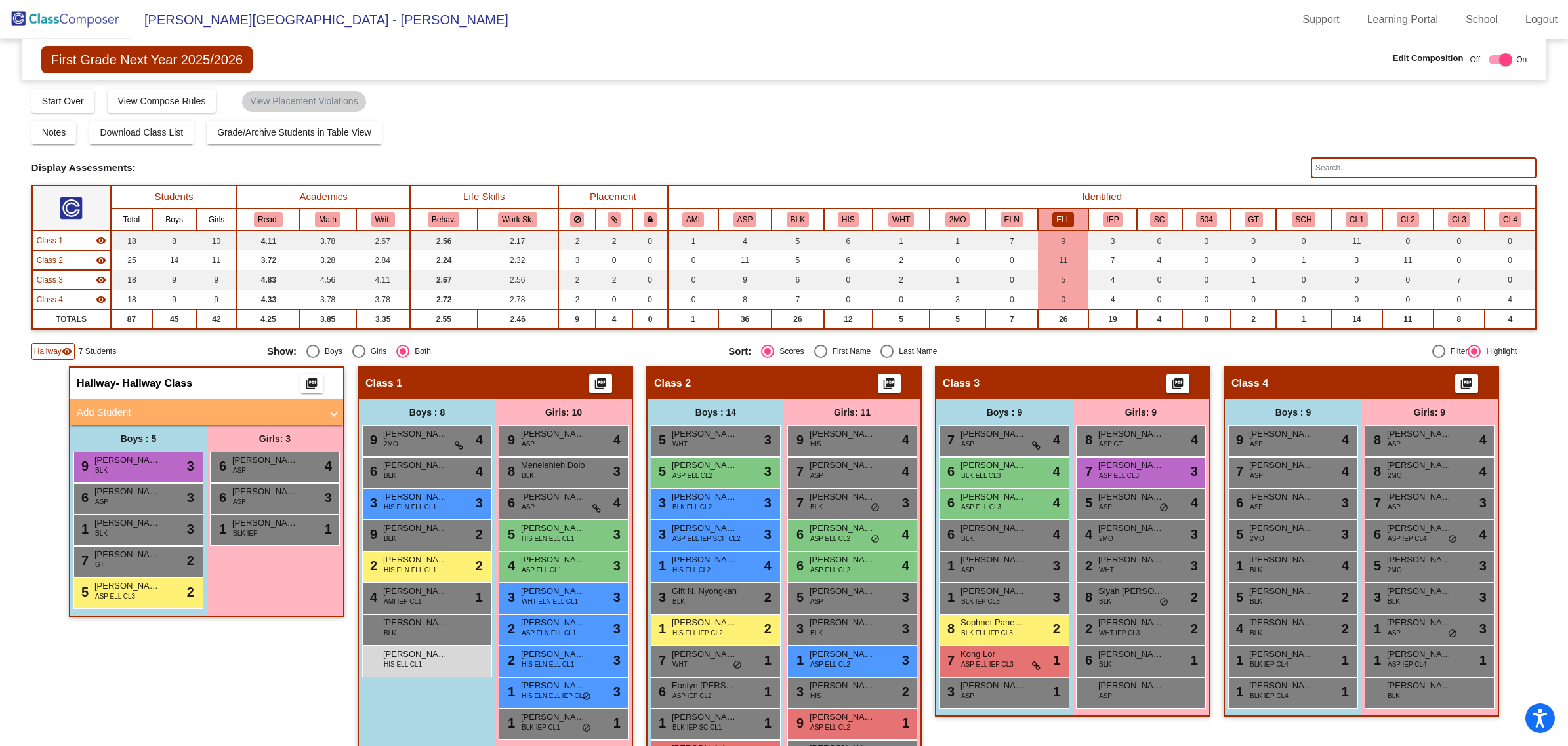
click at [1362, 174] on input "text" at bounding box center [1424, 167] width 226 height 21
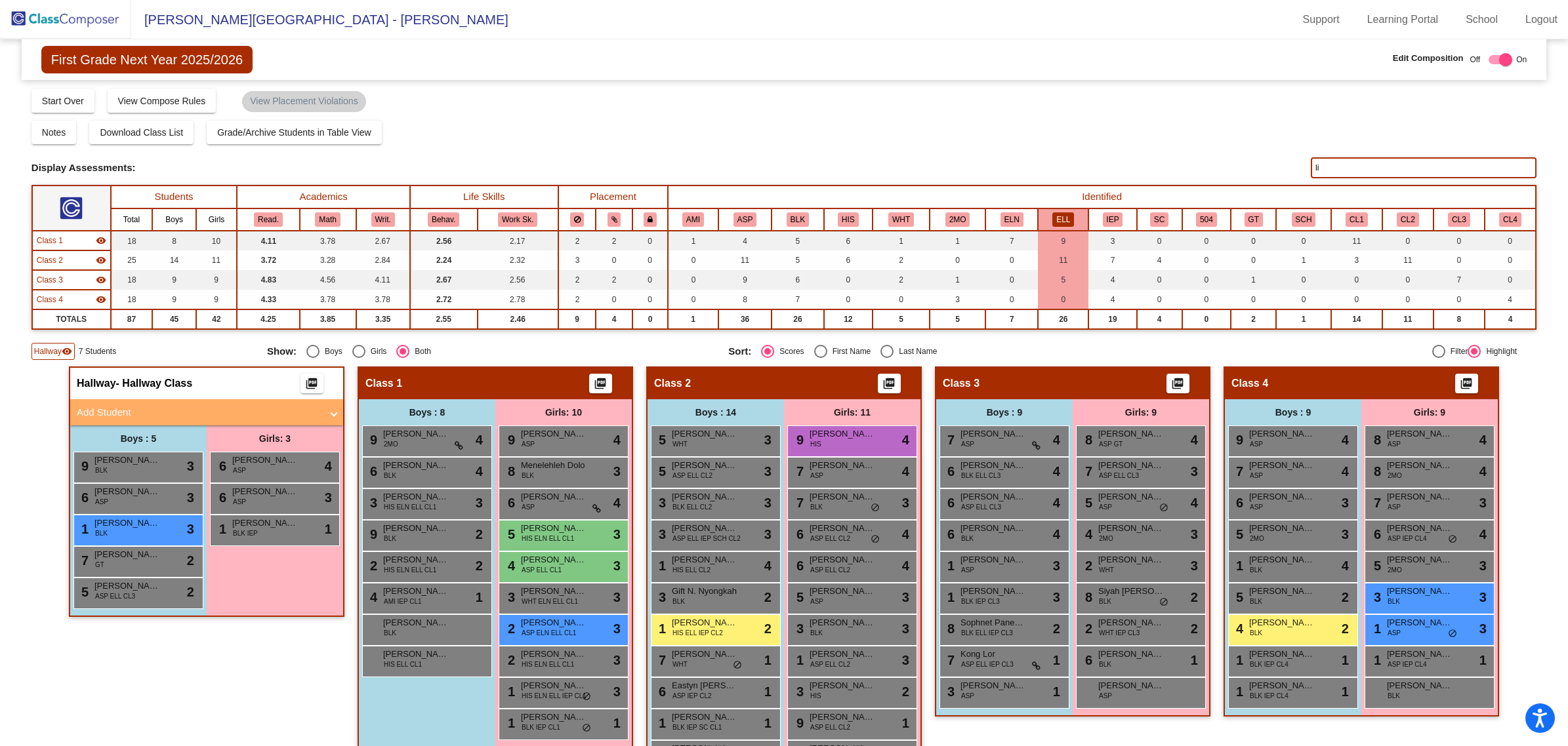
type input "l"
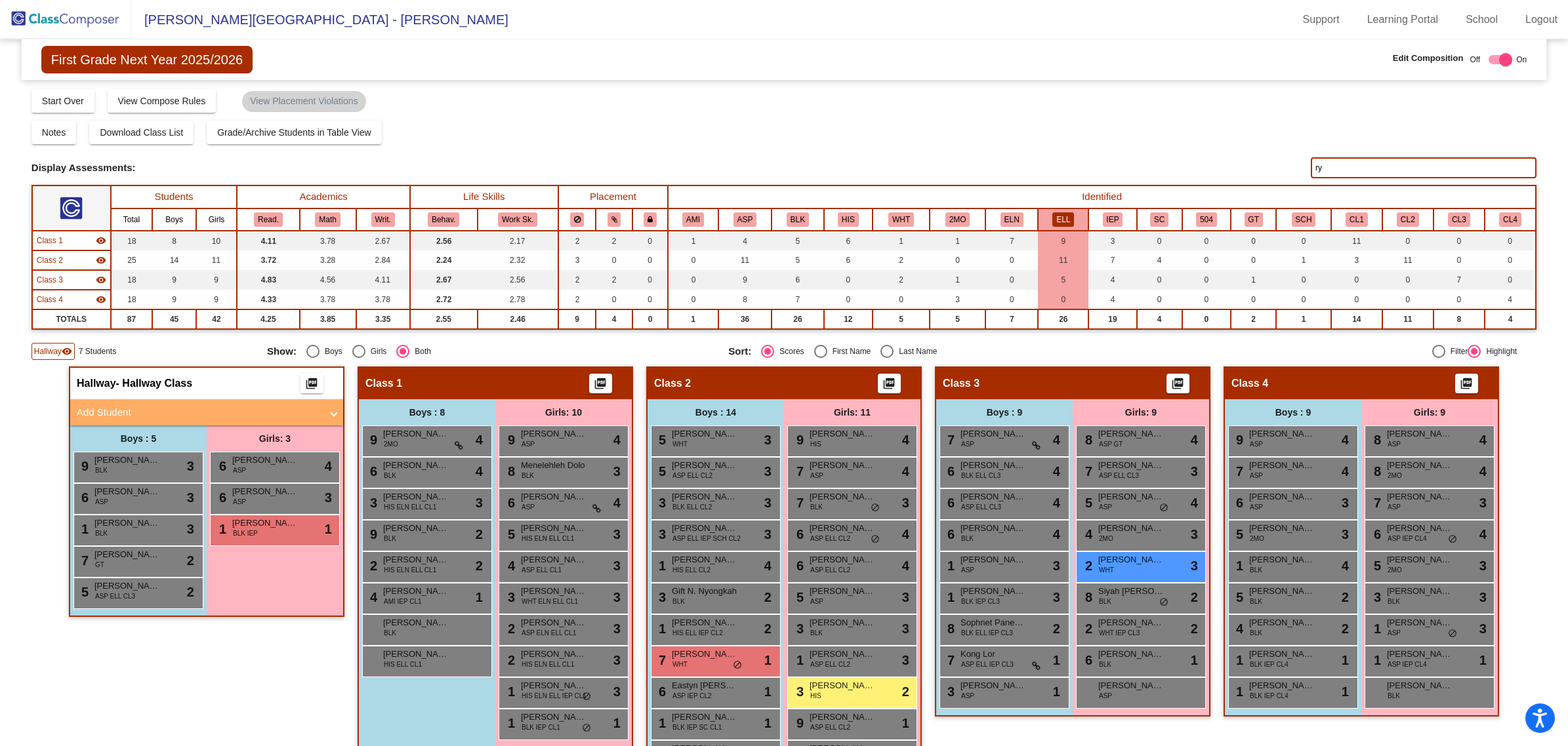
type input "r"
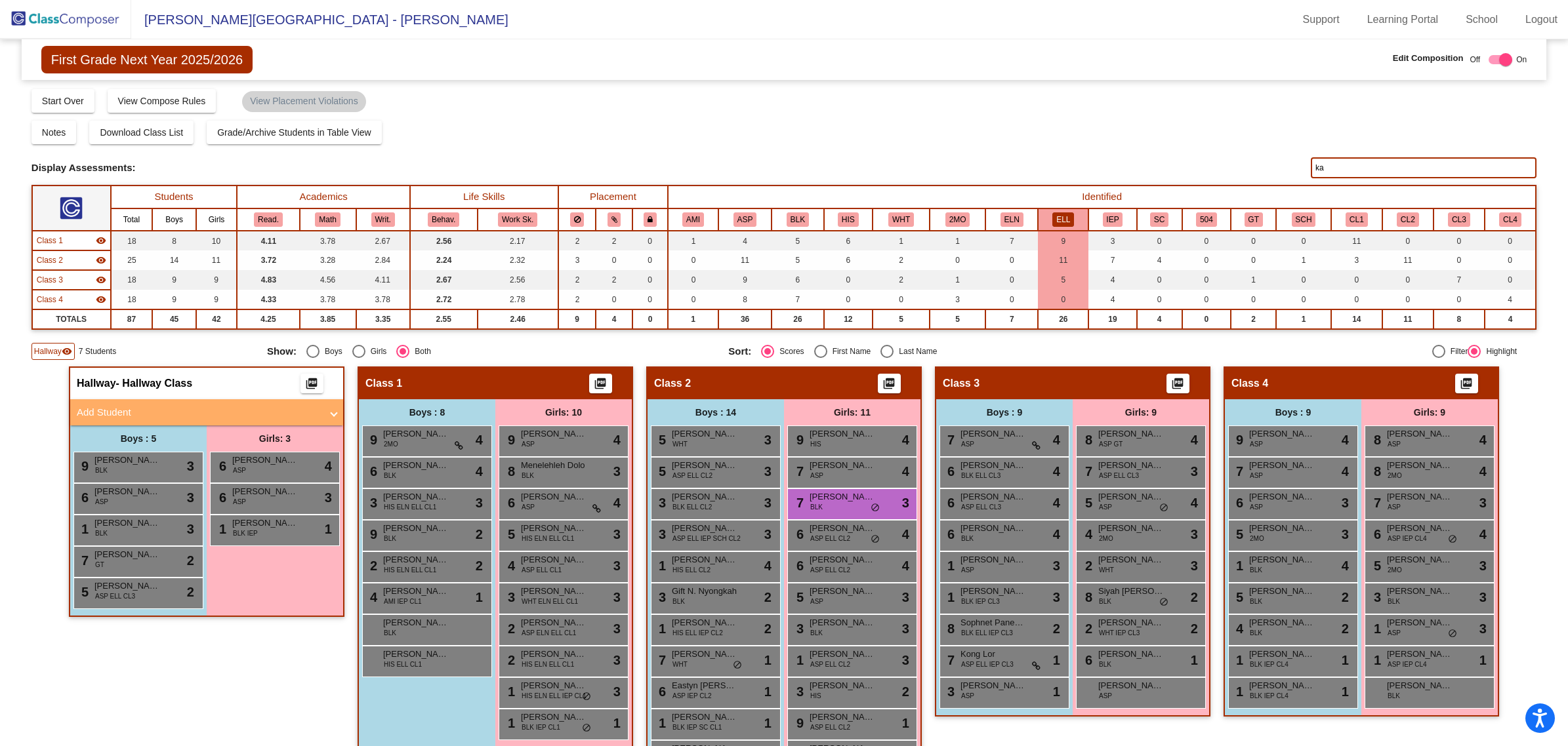
type input "k"
type input "n"
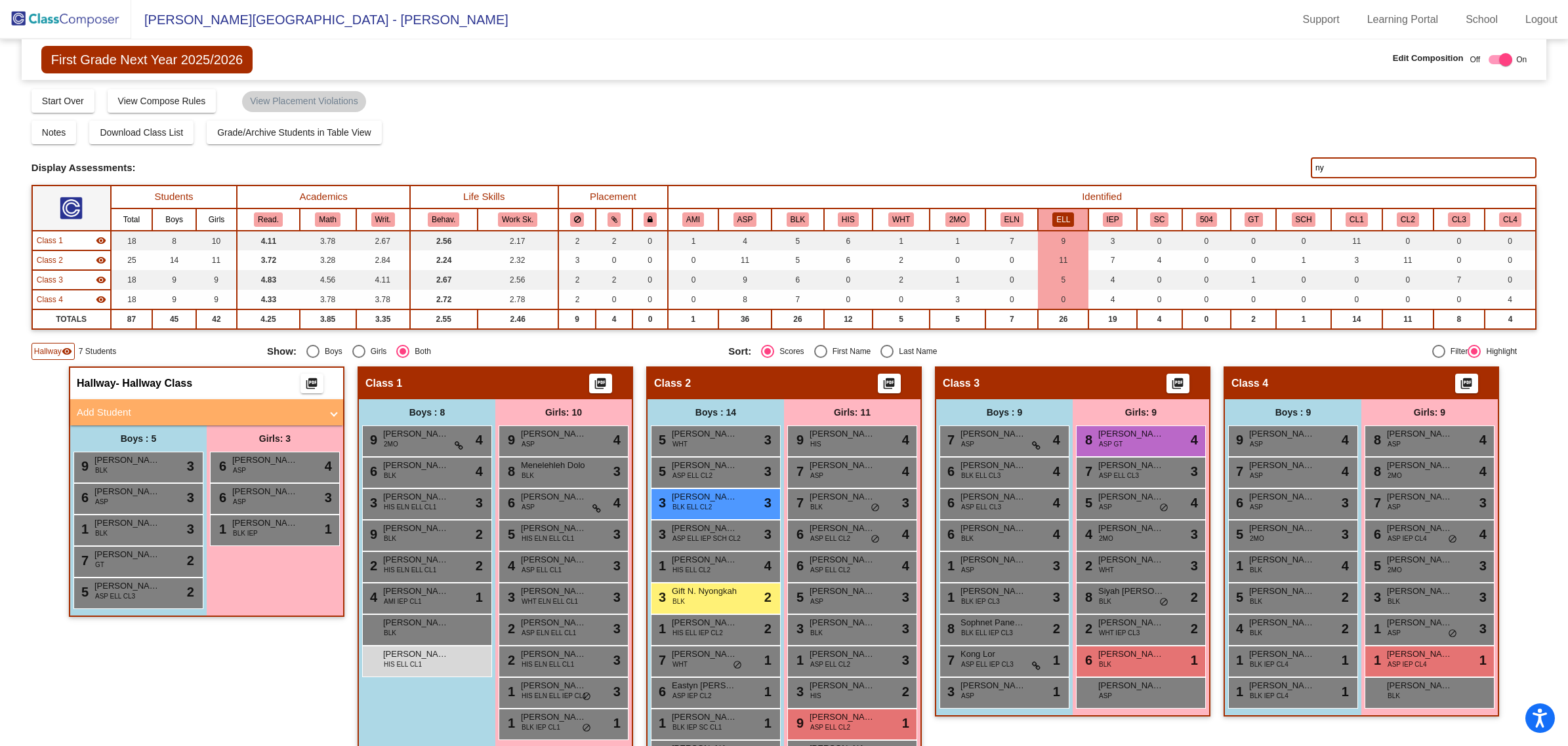
type input "n"
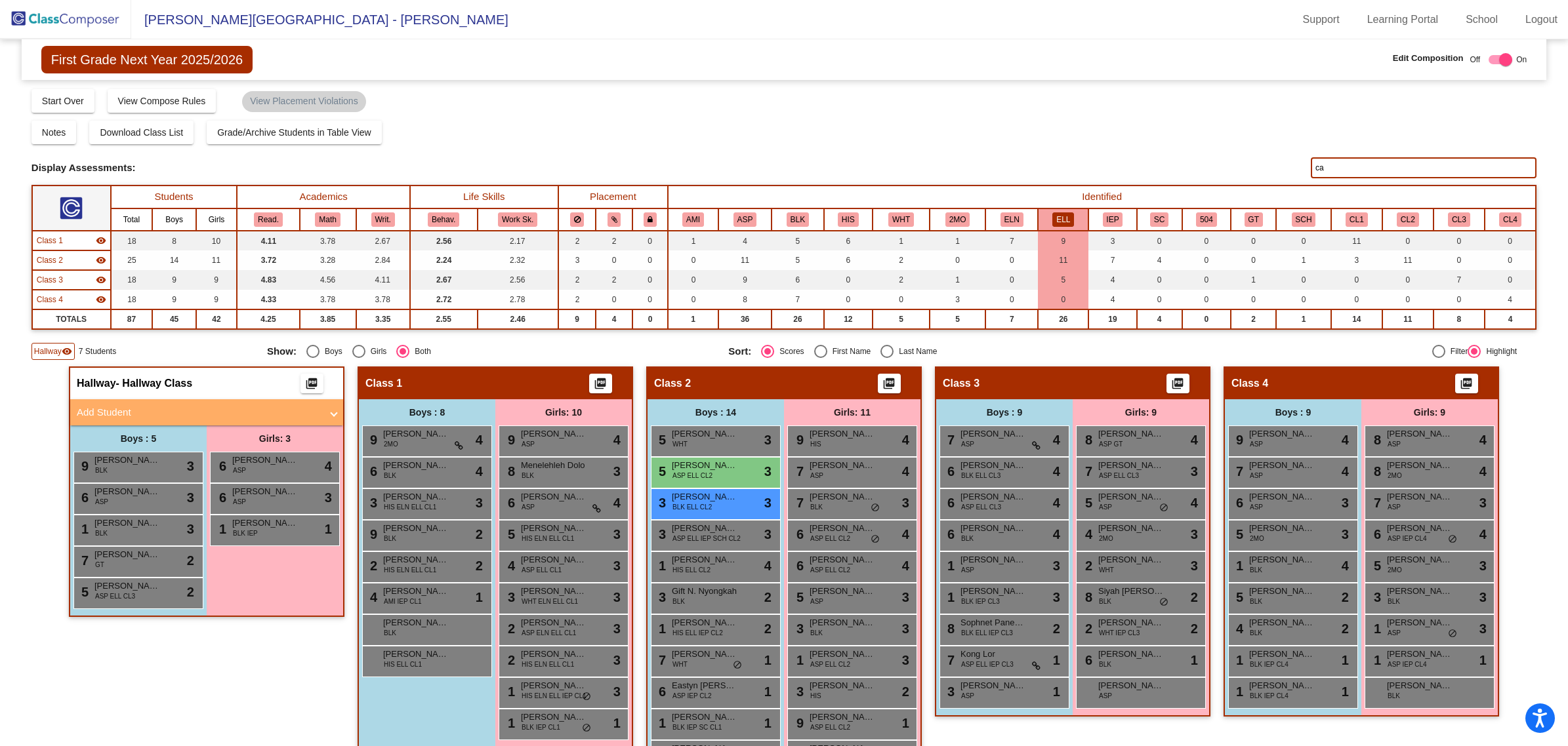
type input "c"
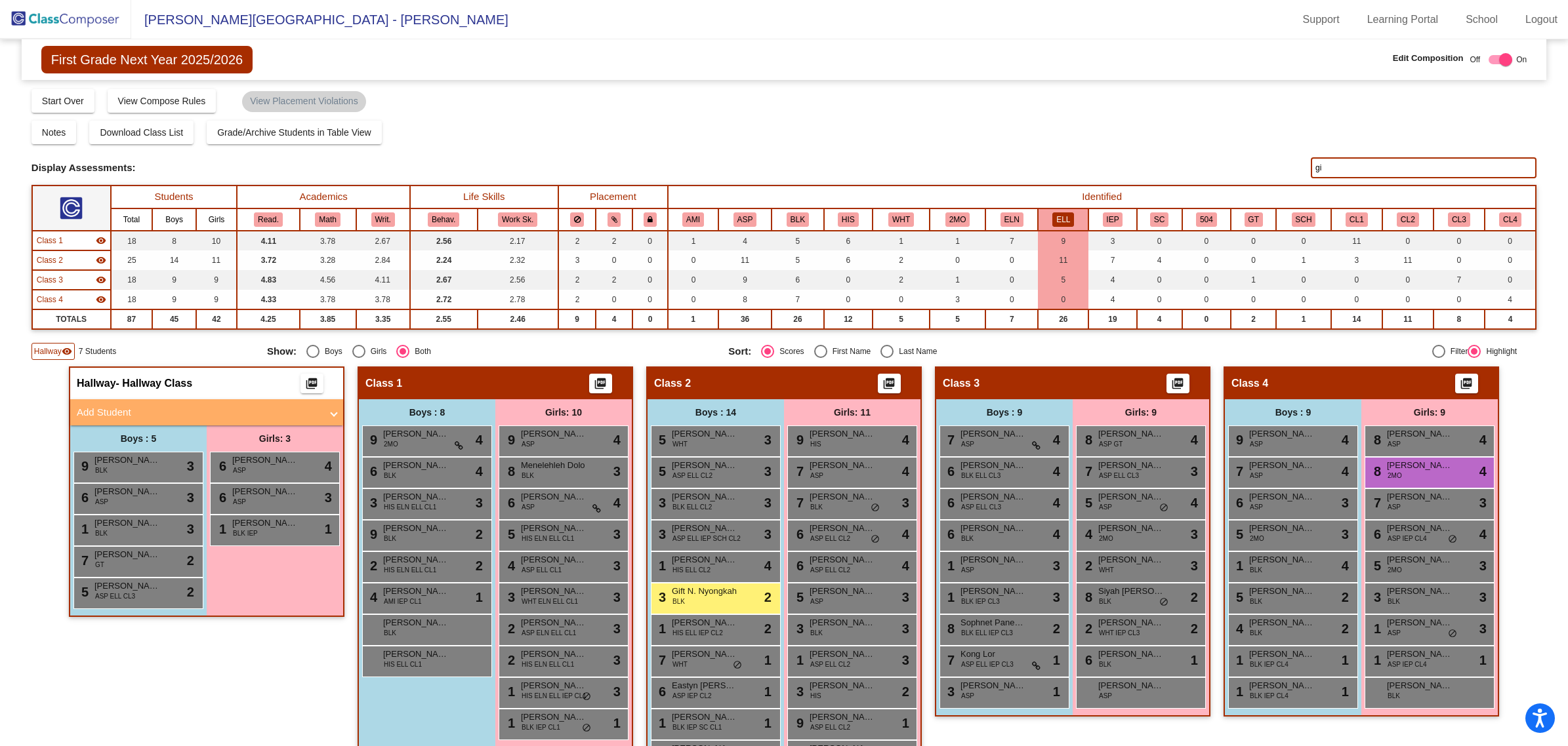
type input "g"
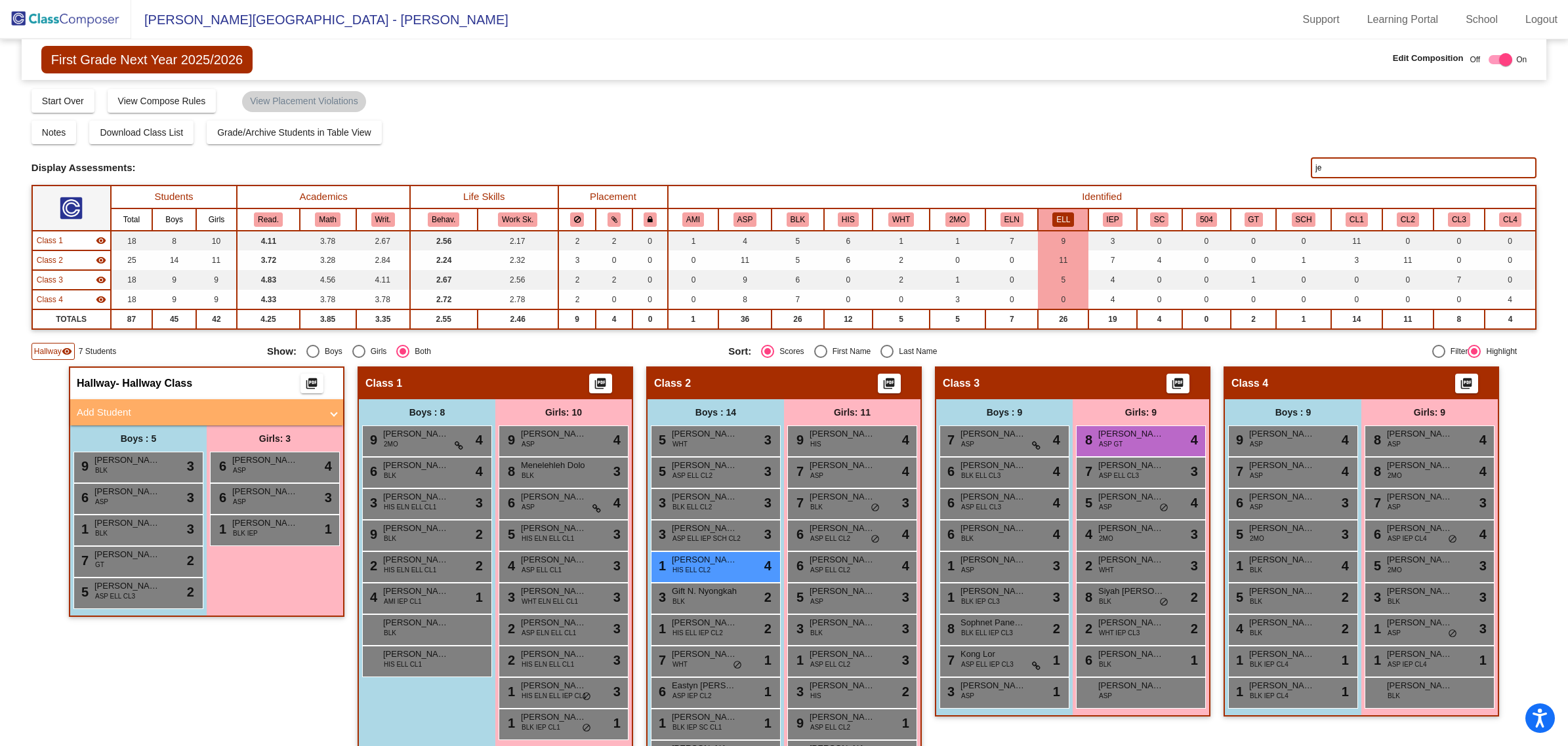
type input "j"
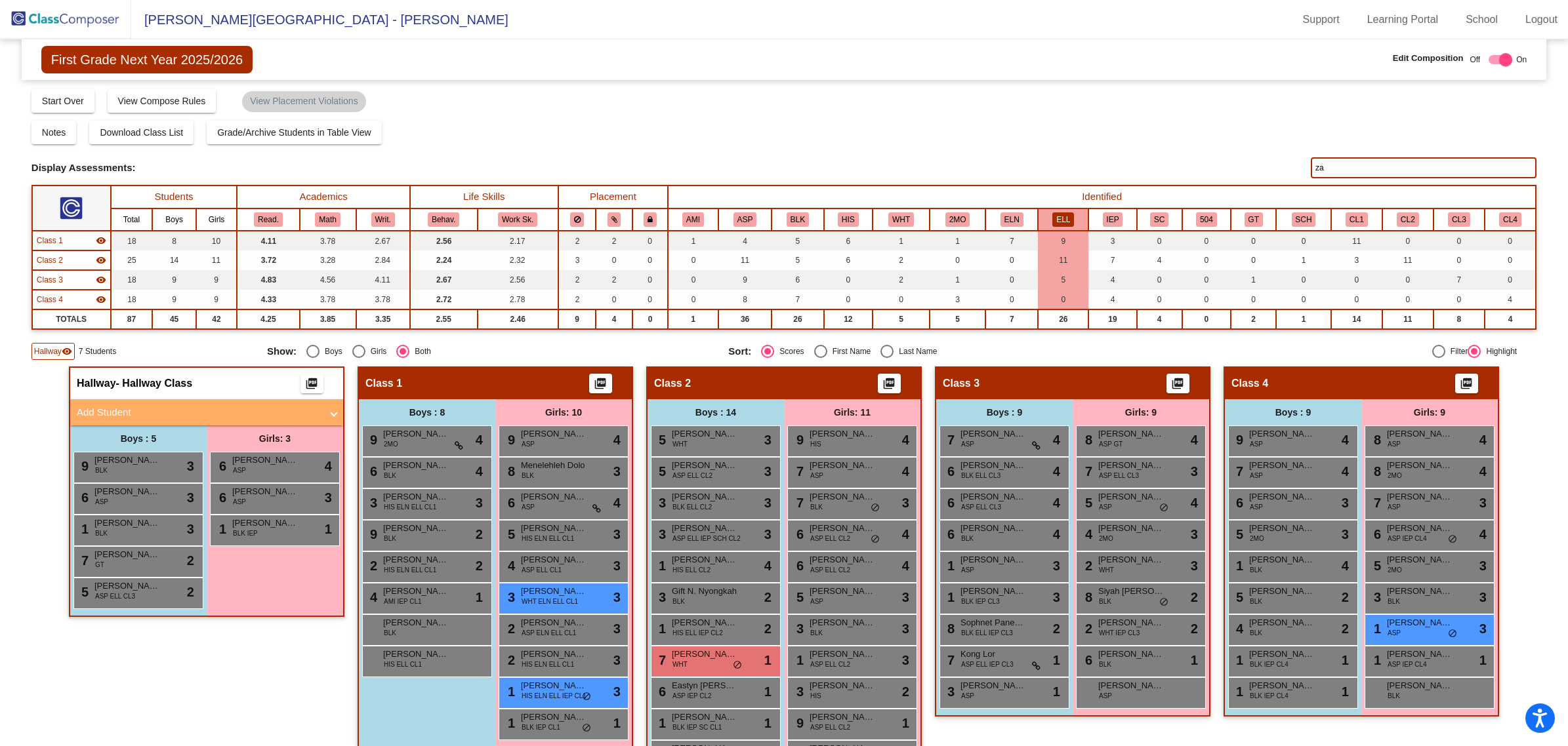
type input "z"
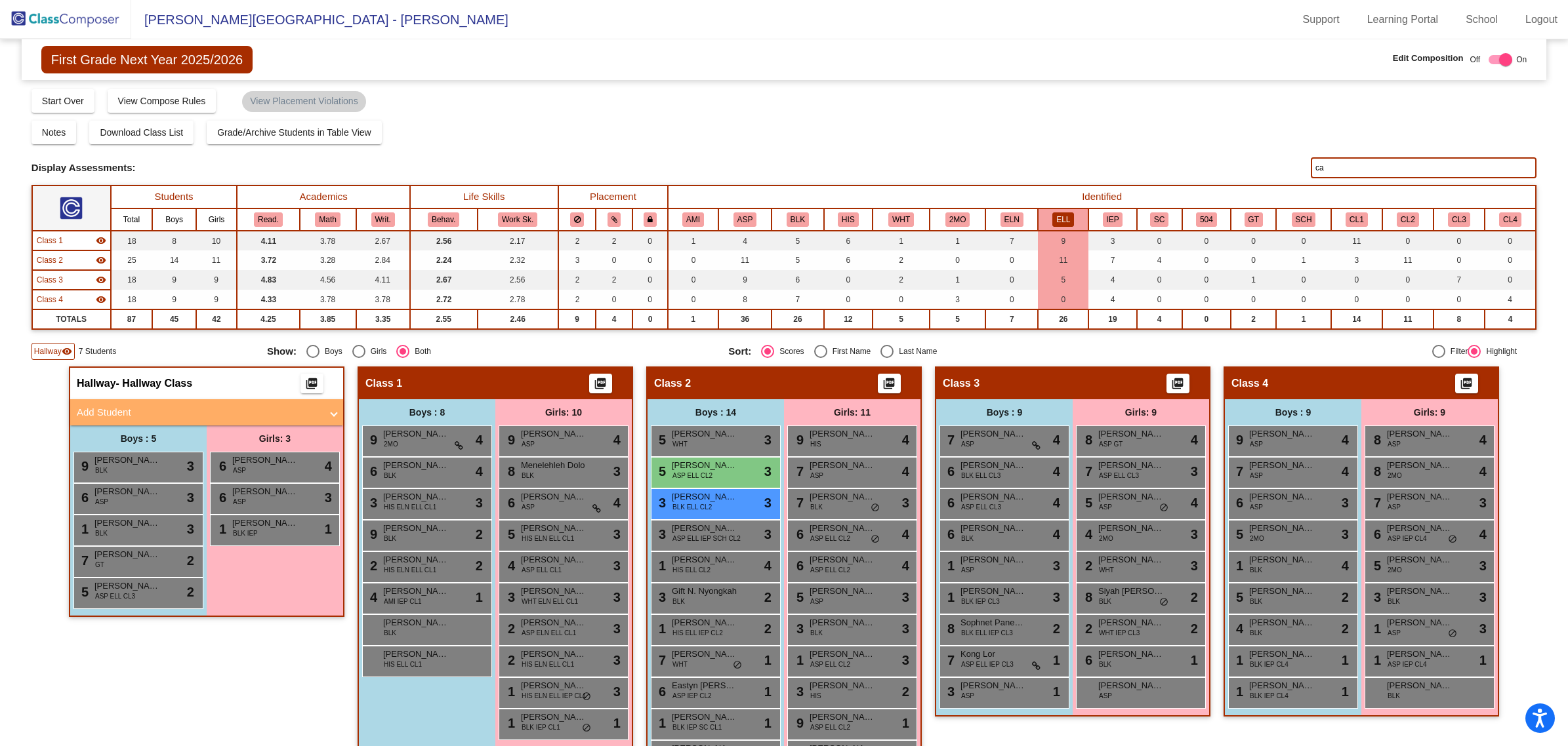
type input "c"
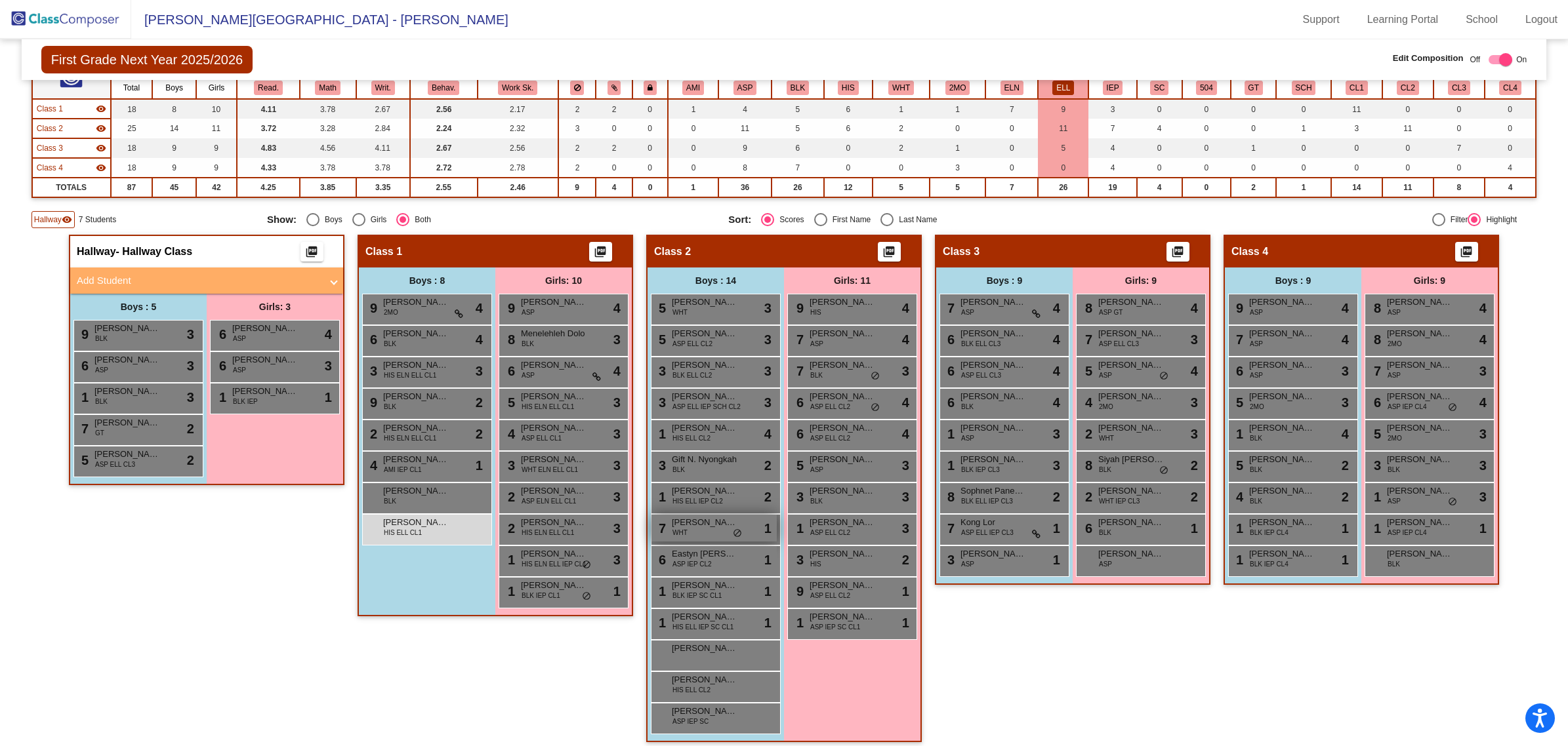
scroll to position [136, 0]
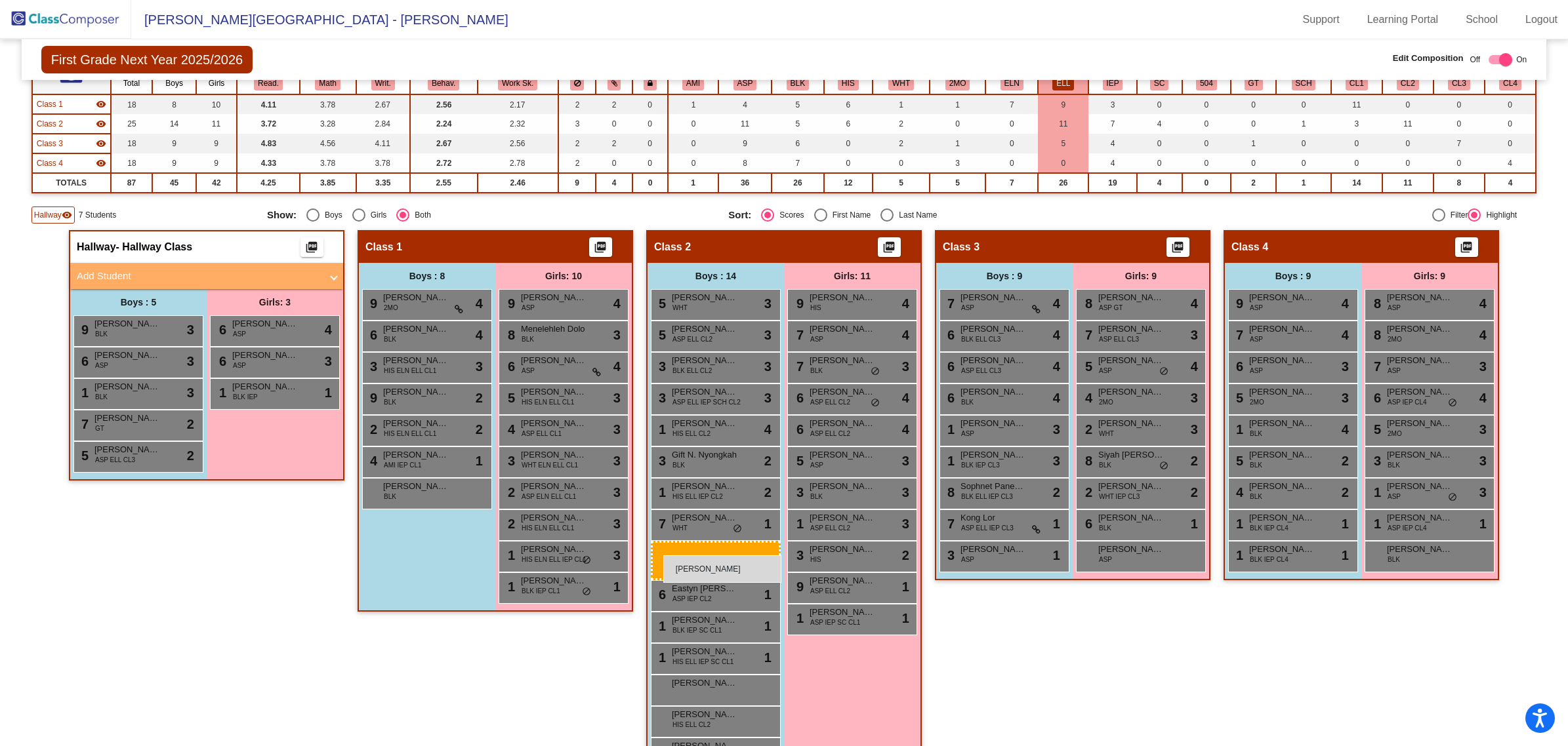
drag, startPoint x: 410, startPoint y: 518, endPoint x: 663, endPoint y: 555, distance: 255.7
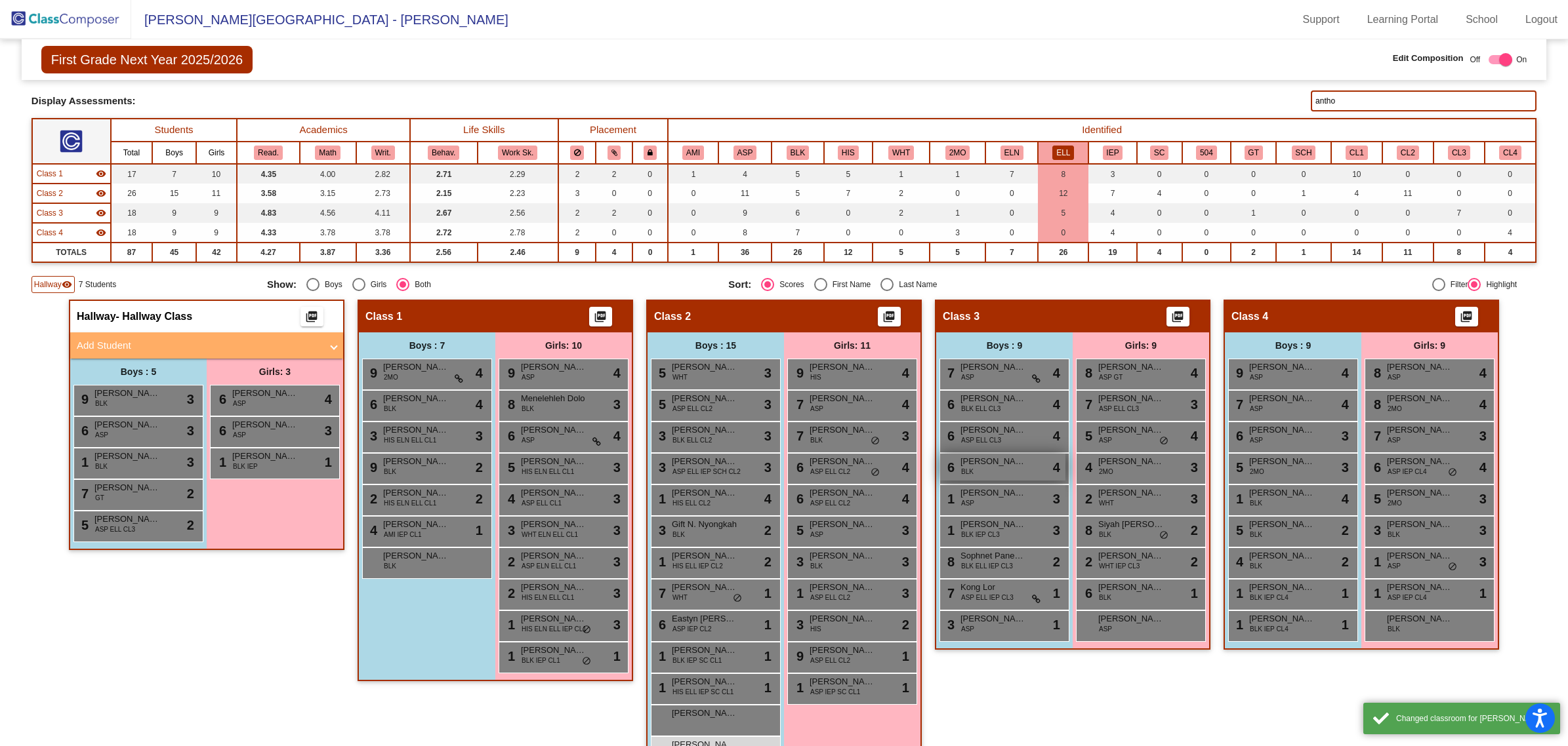
scroll to position [0, 0]
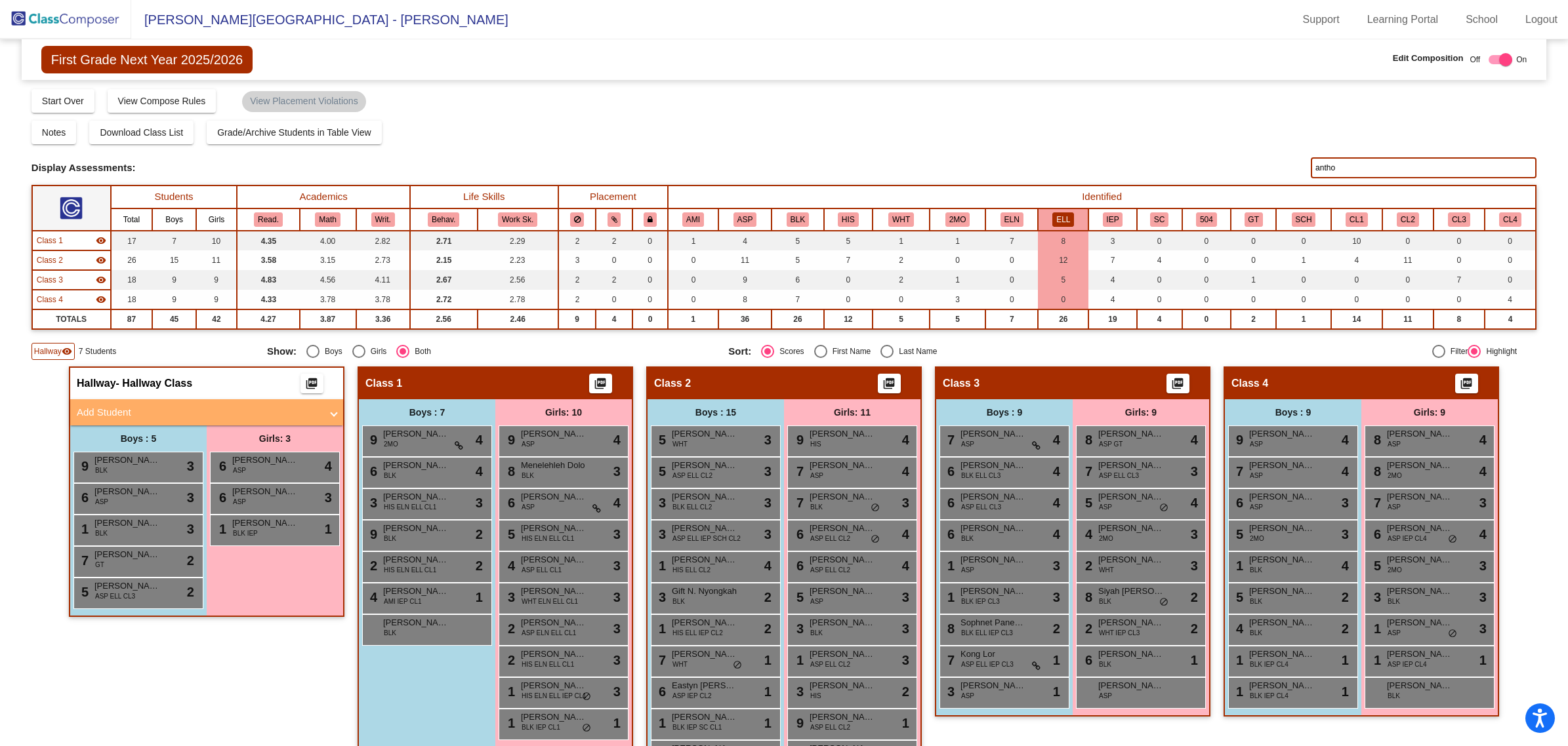
click at [1348, 169] on input "antho" at bounding box center [1424, 167] width 226 height 21
type input "a"
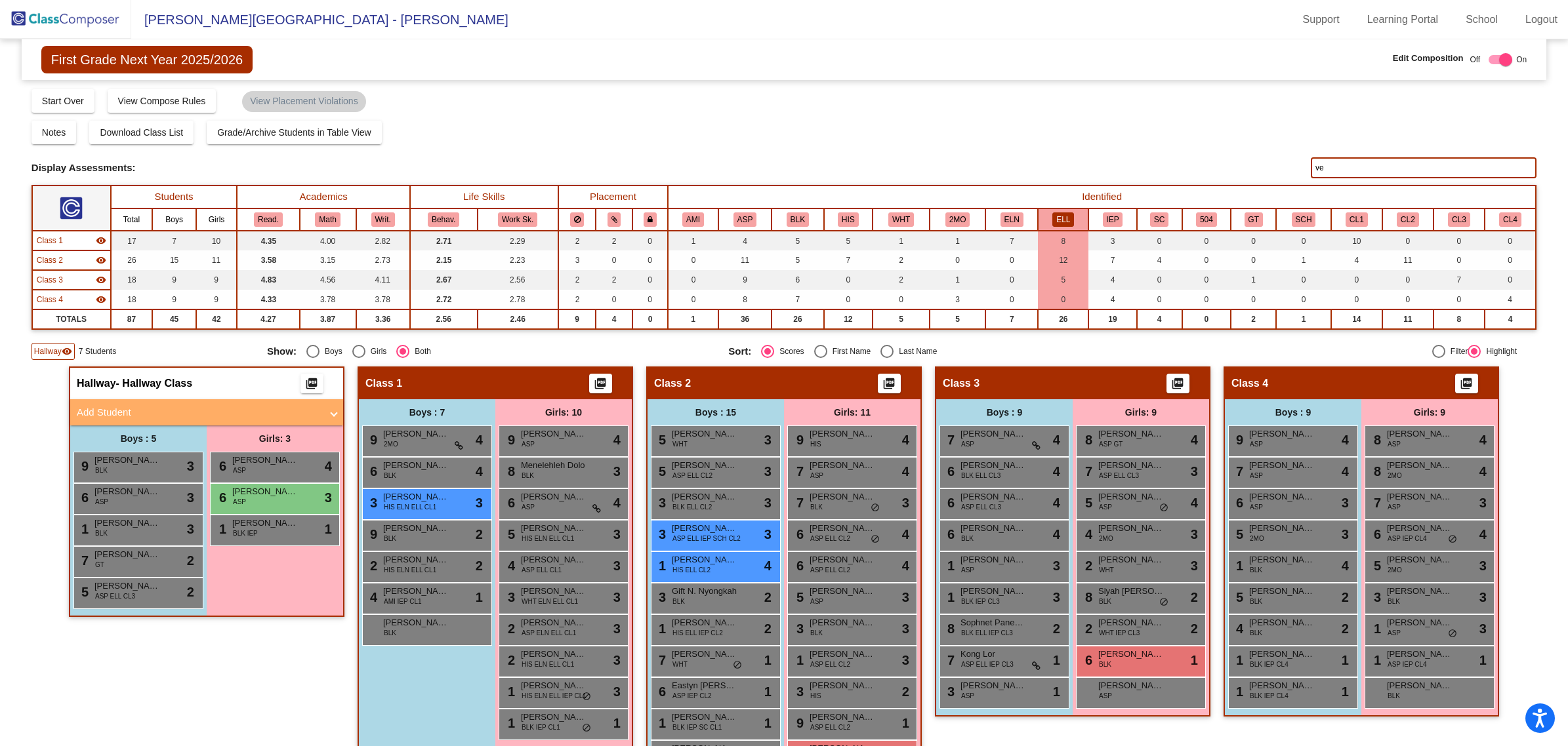
type input "v"
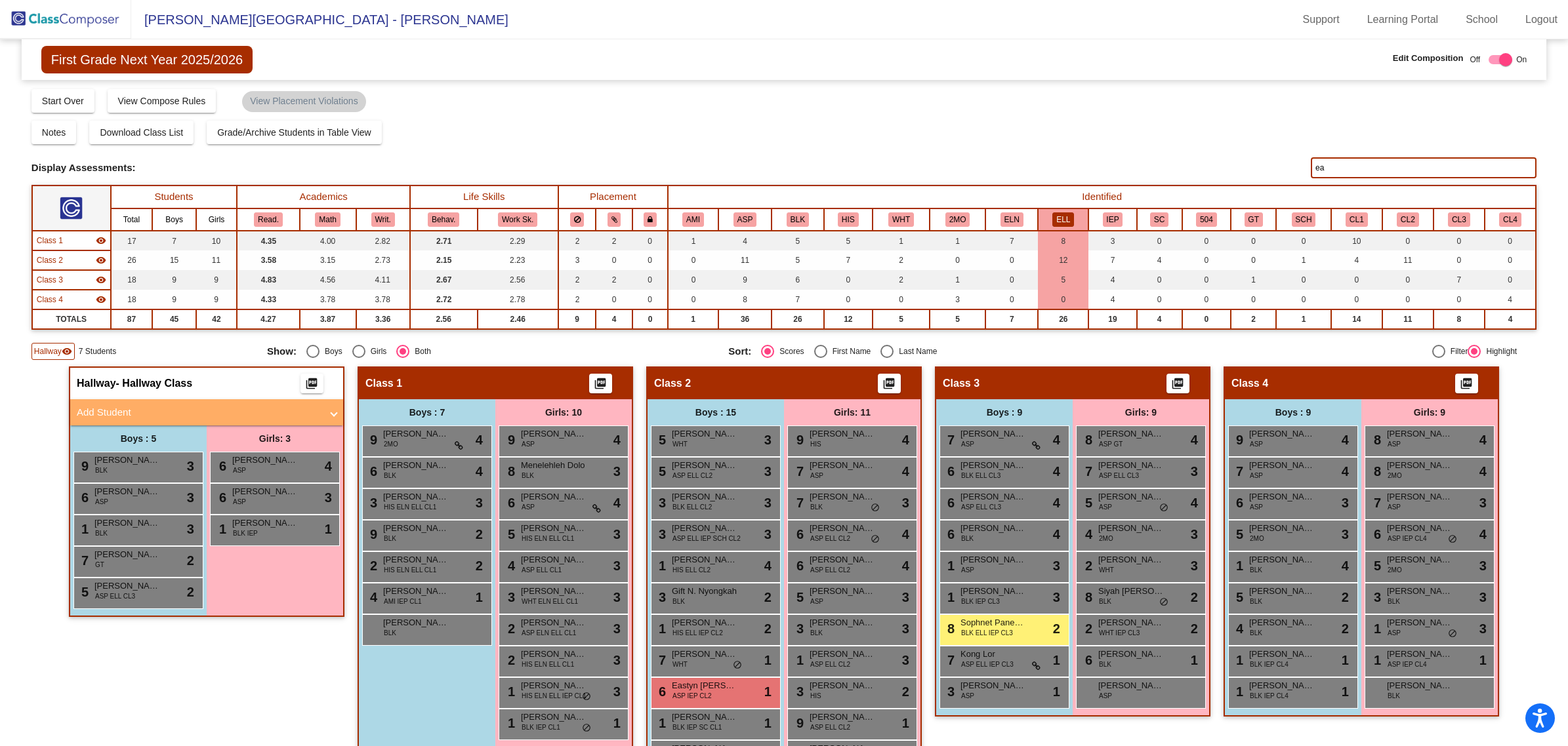
type input "e"
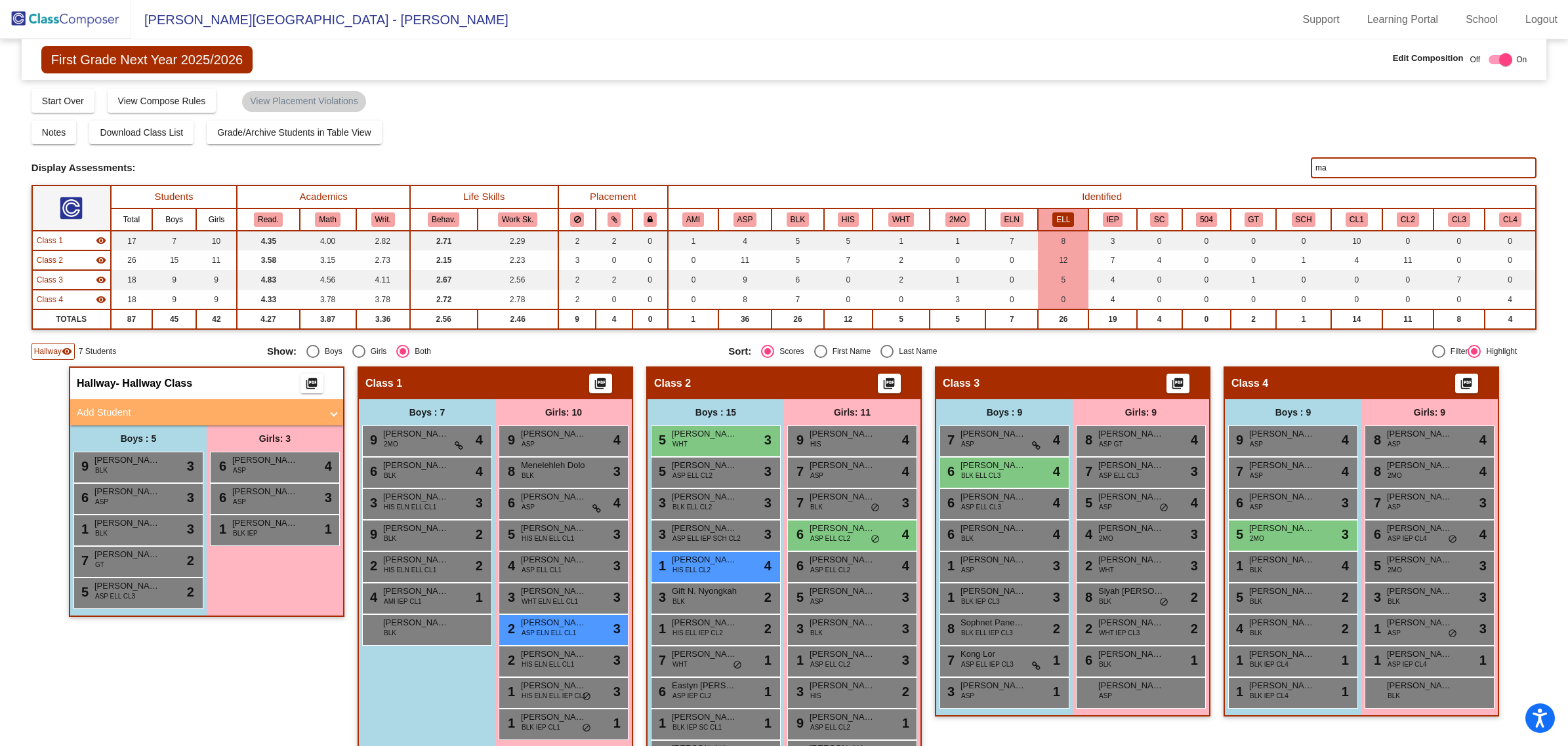
type input "m"
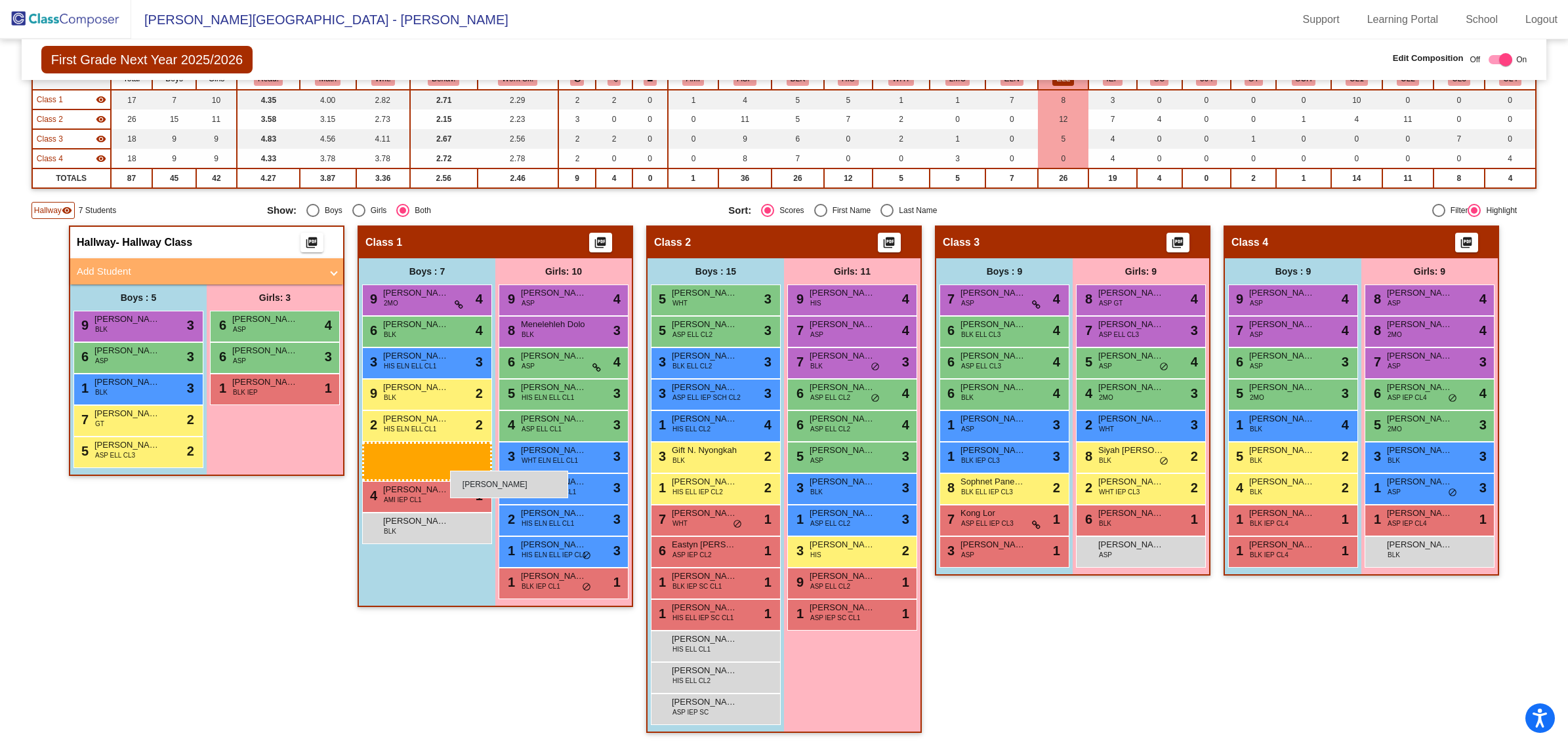
scroll to position [138, 0]
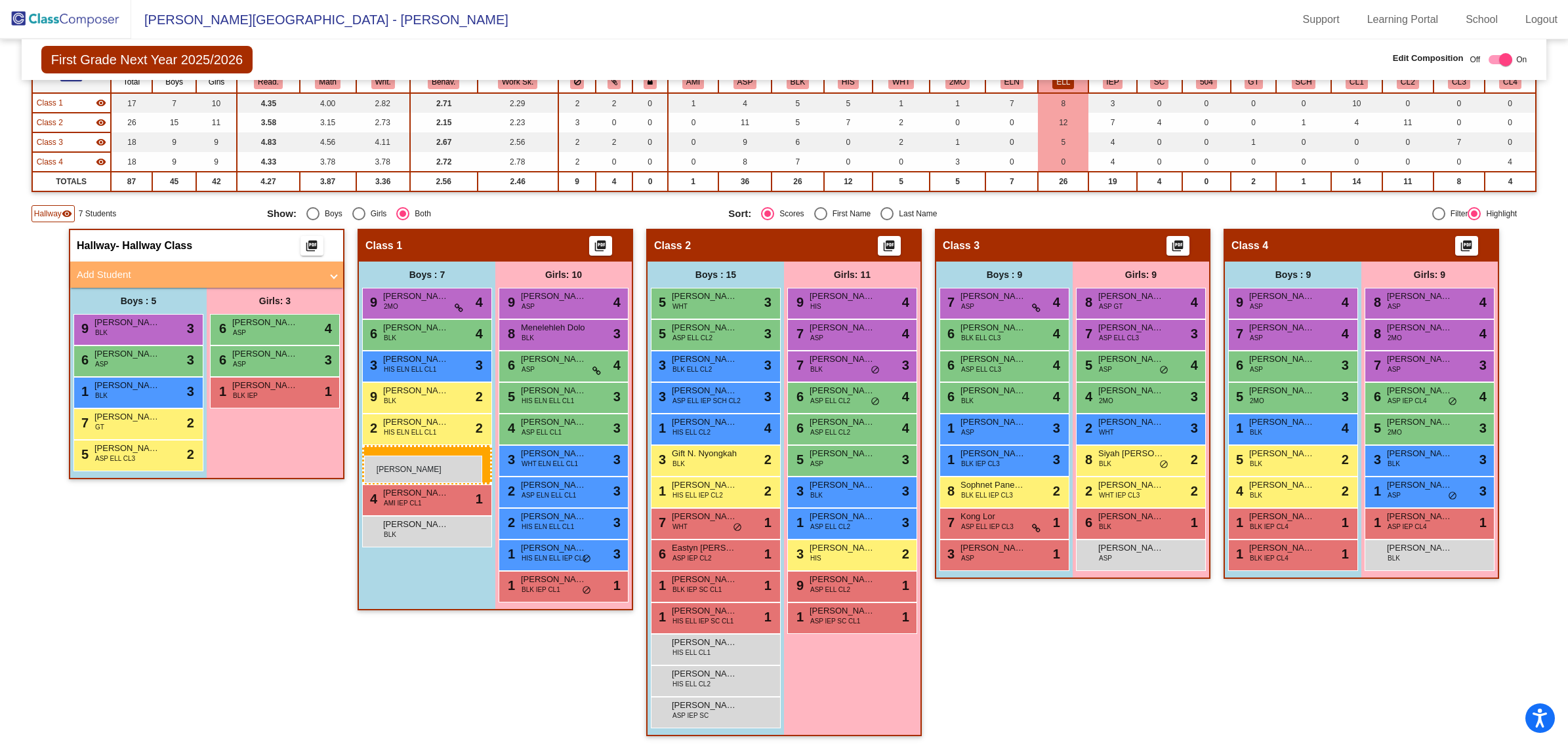
drag, startPoint x: 692, startPoint y: 612, endPoint x: 364, endPoint y: 456, distance: 363.2
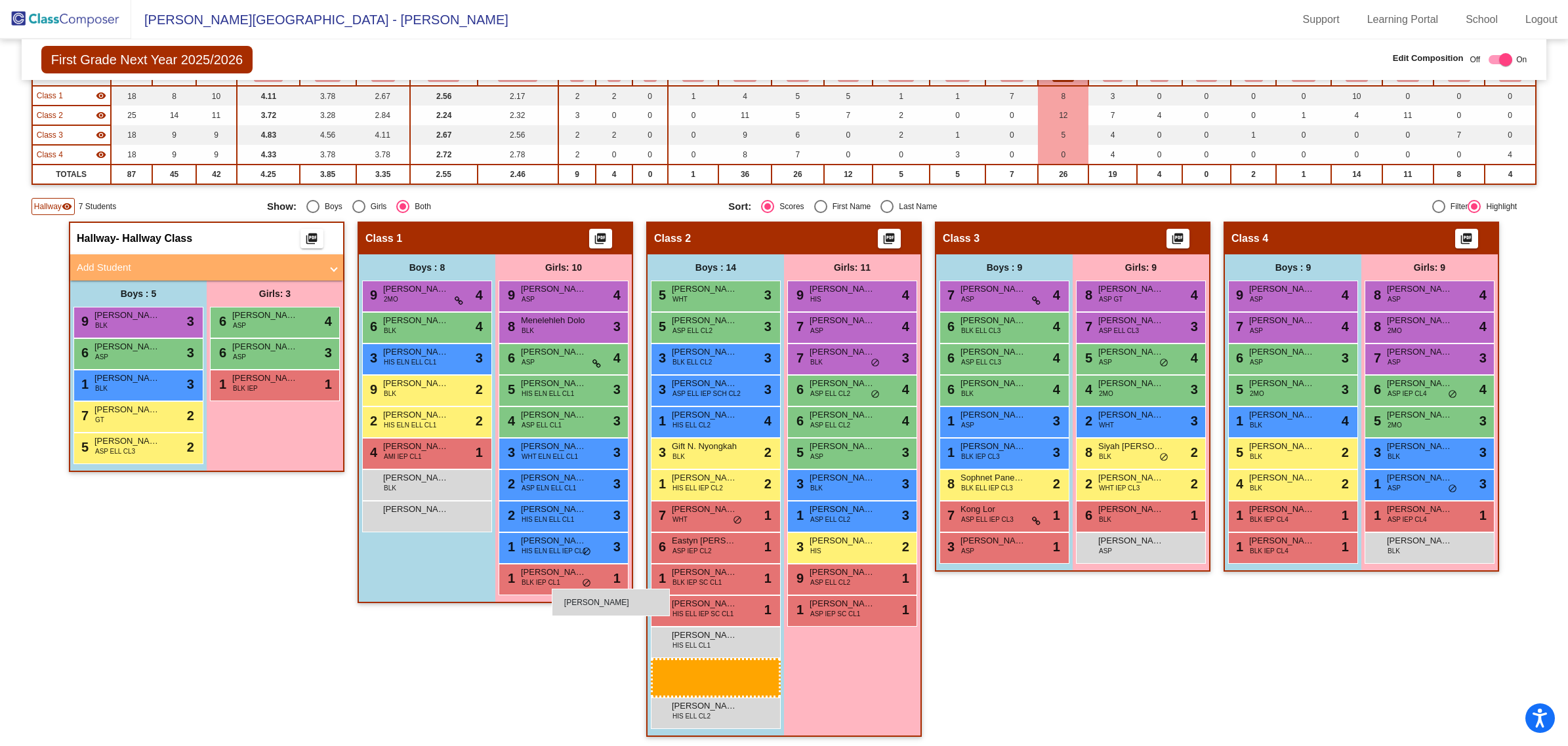
scroll to position [105, 0]
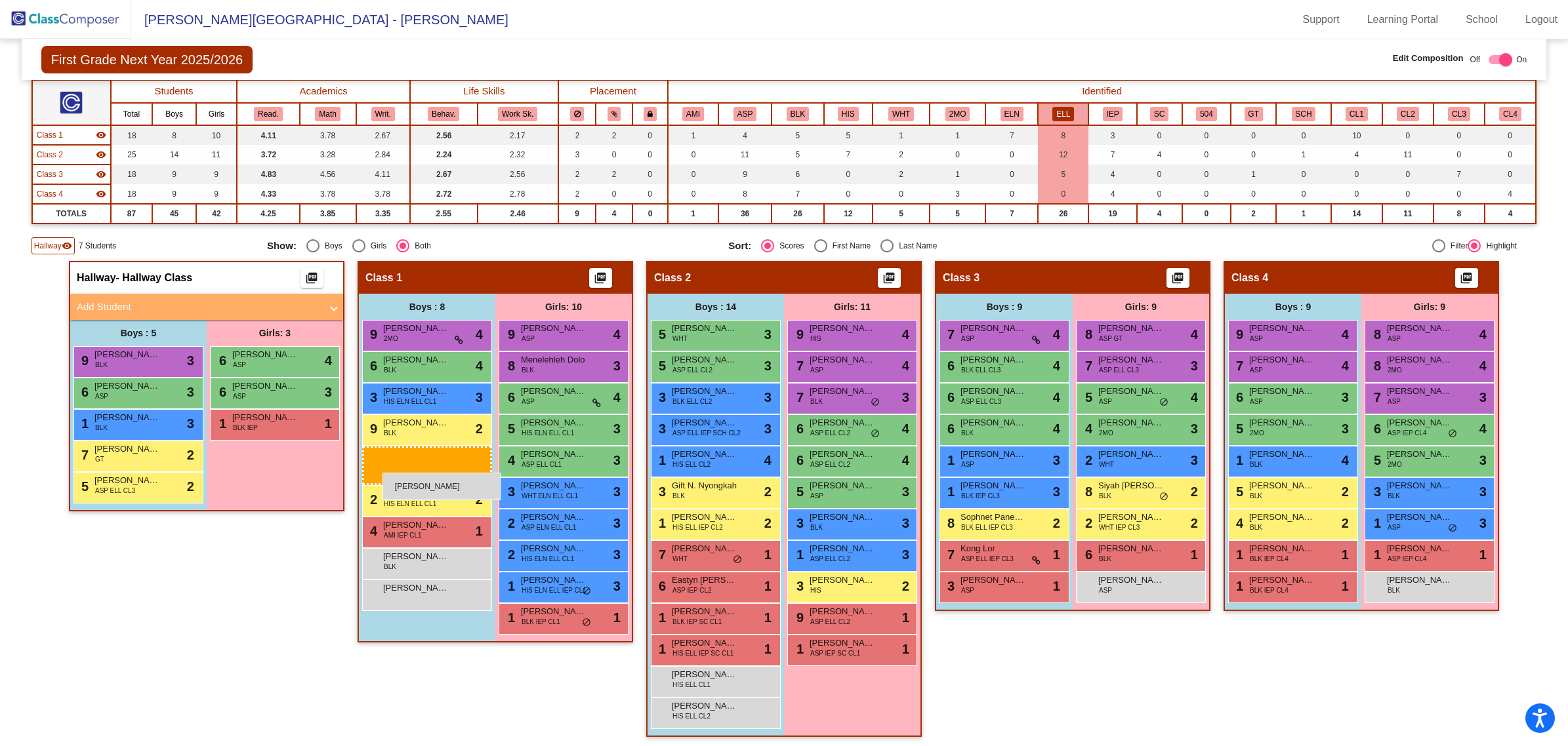
drag, startPoint x: 710, startPoint y: 709, endPoint x: 382, endPoint y: 472, distance: 404.7
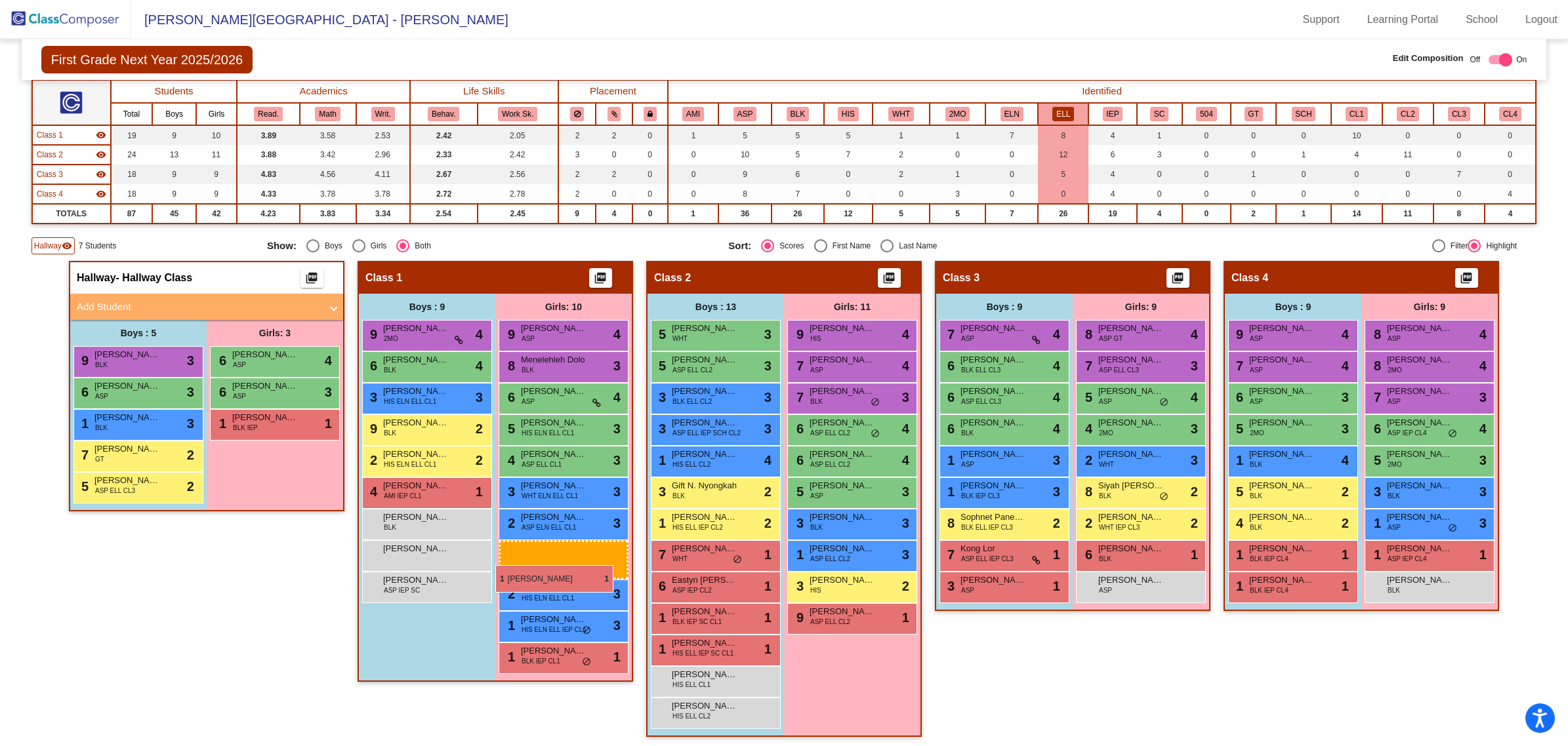
drag, startPoint x: 840, startPoint y: 641, endPoint x: 495, endPoint y: 565, distance: 353.3
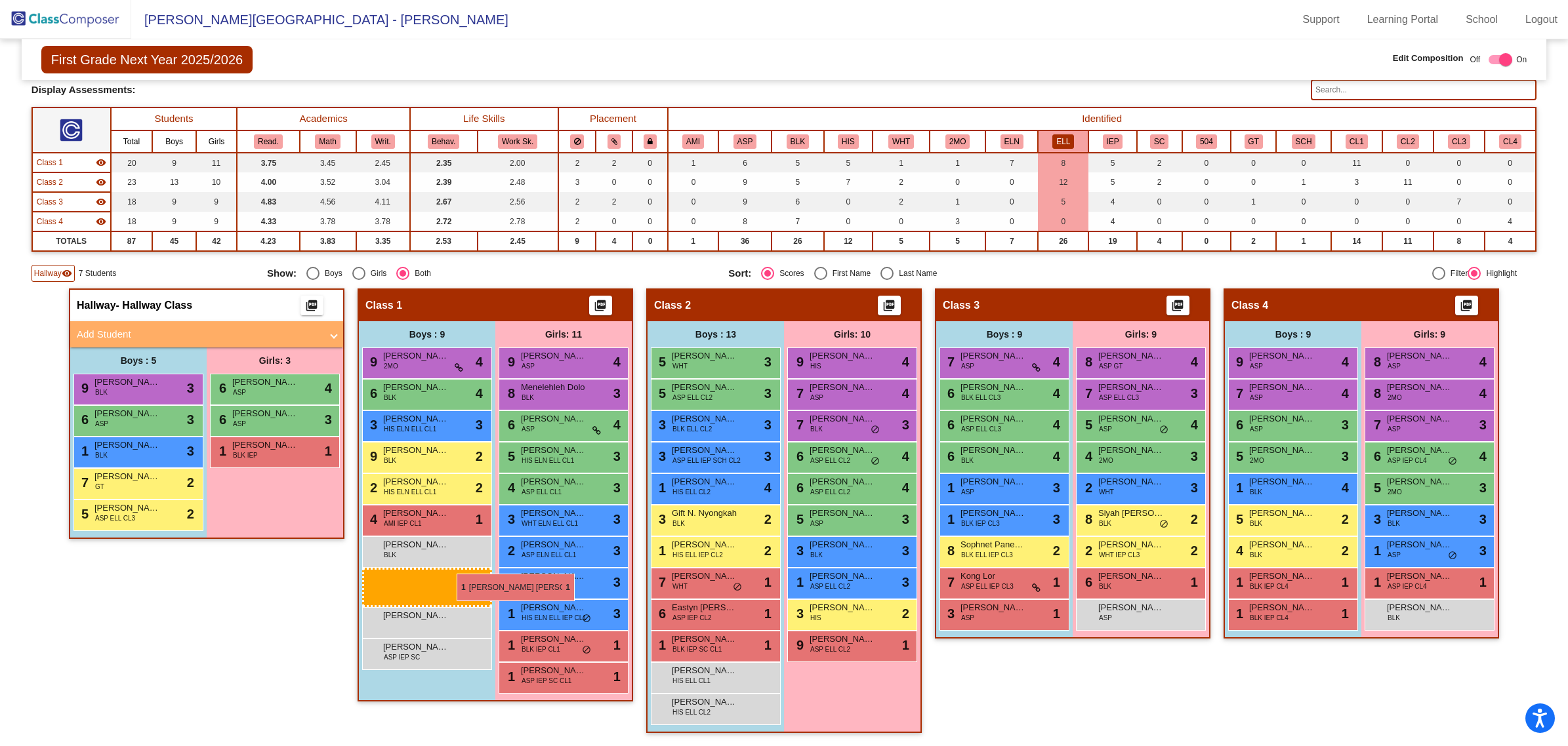
scroll to position [74, 0]
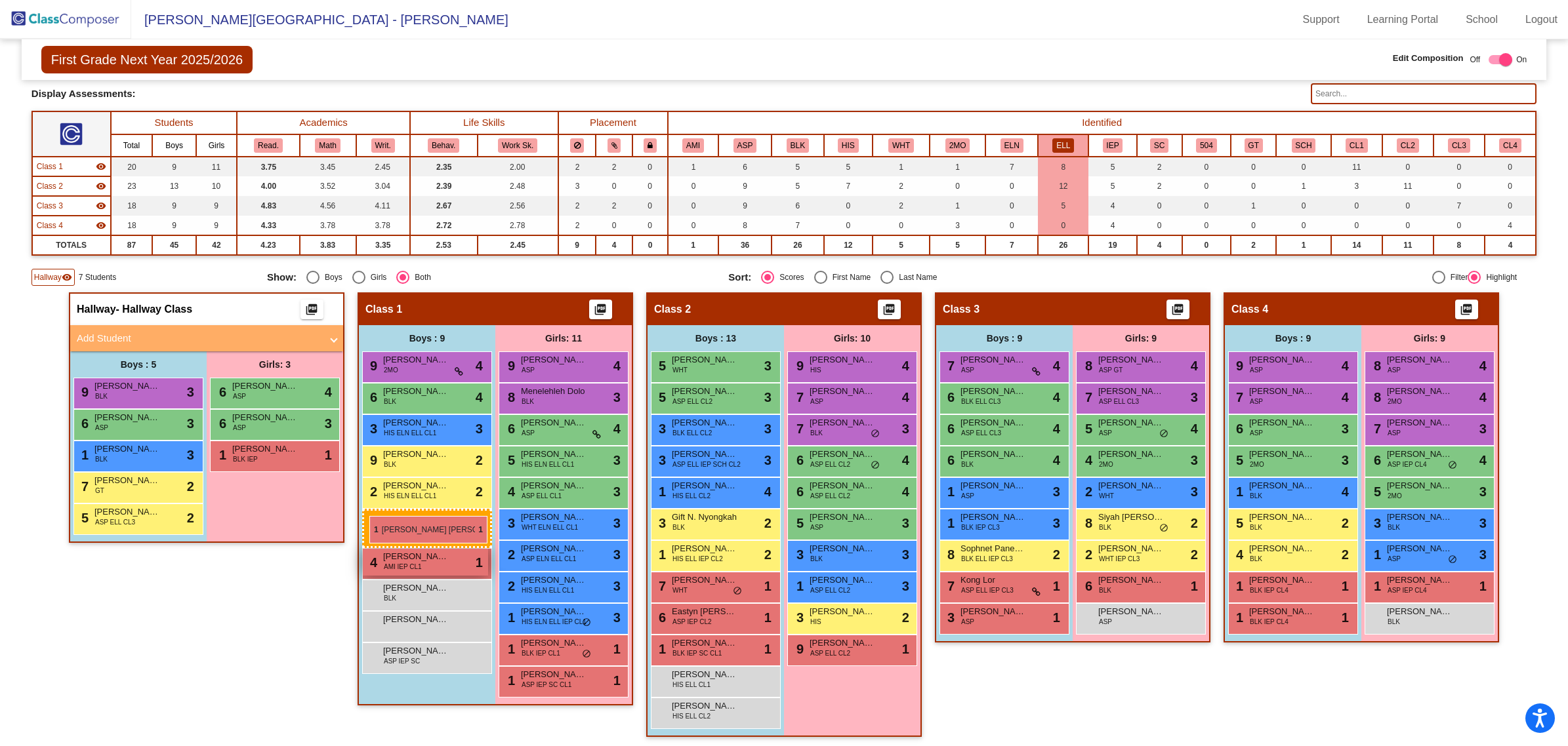
drag, startPoint x: 680, startPoint y: 643, endPoint x: 366, endPoint y: 523, distance: 336.1
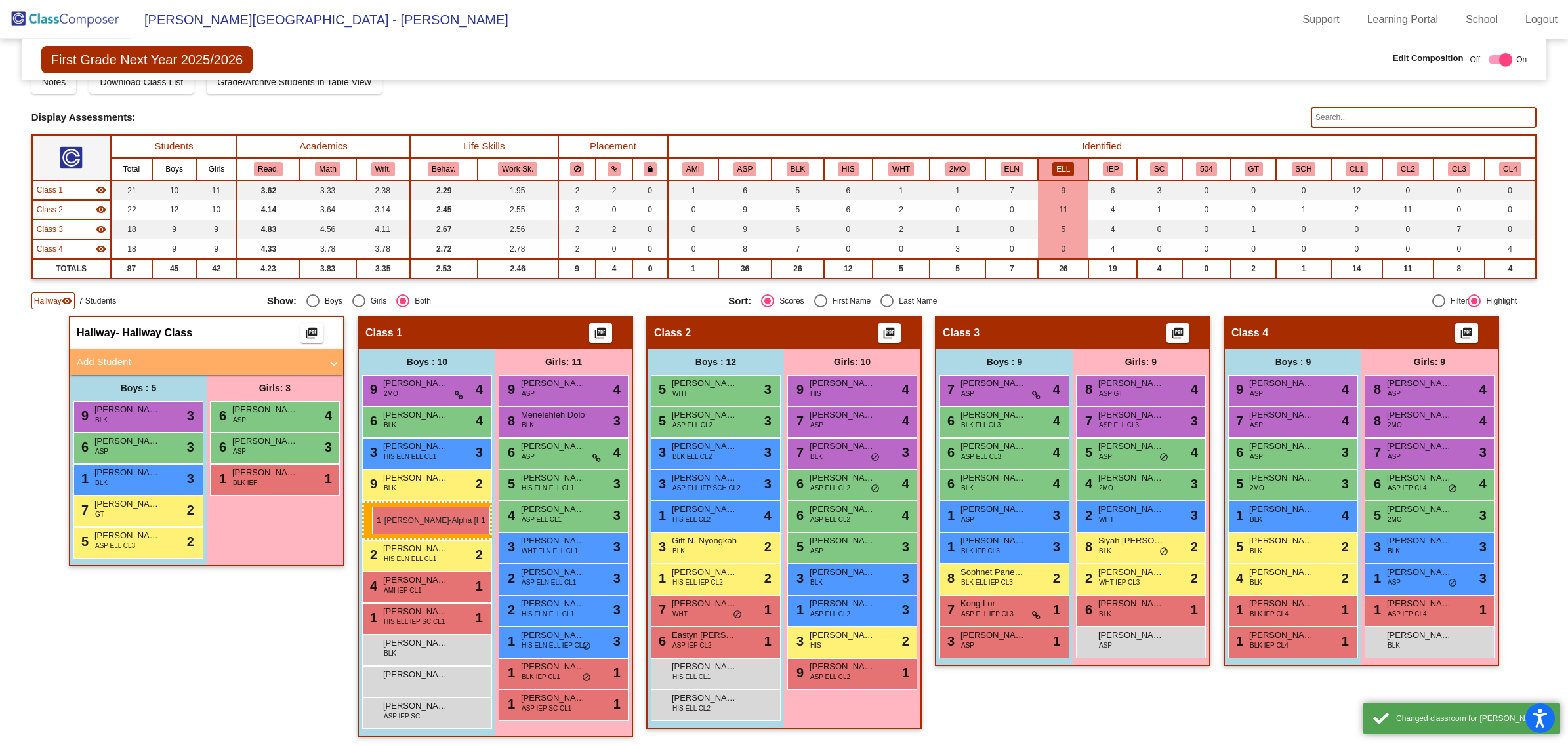
drag, startPoint x: 713, startPoint y: 637, endPoint x: 372, endPoint y: 507, distance: 364.9
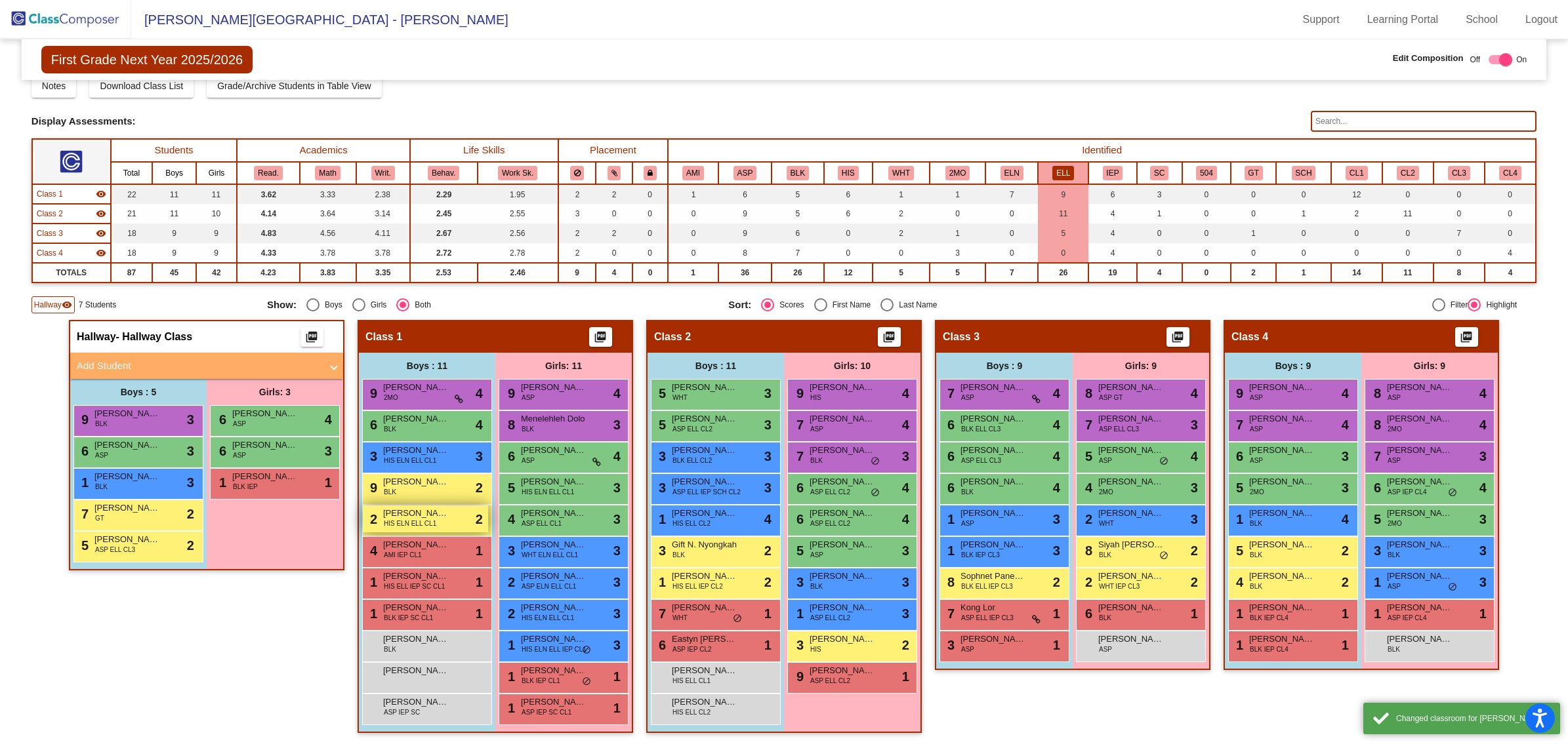
scroll to position [43, 0]
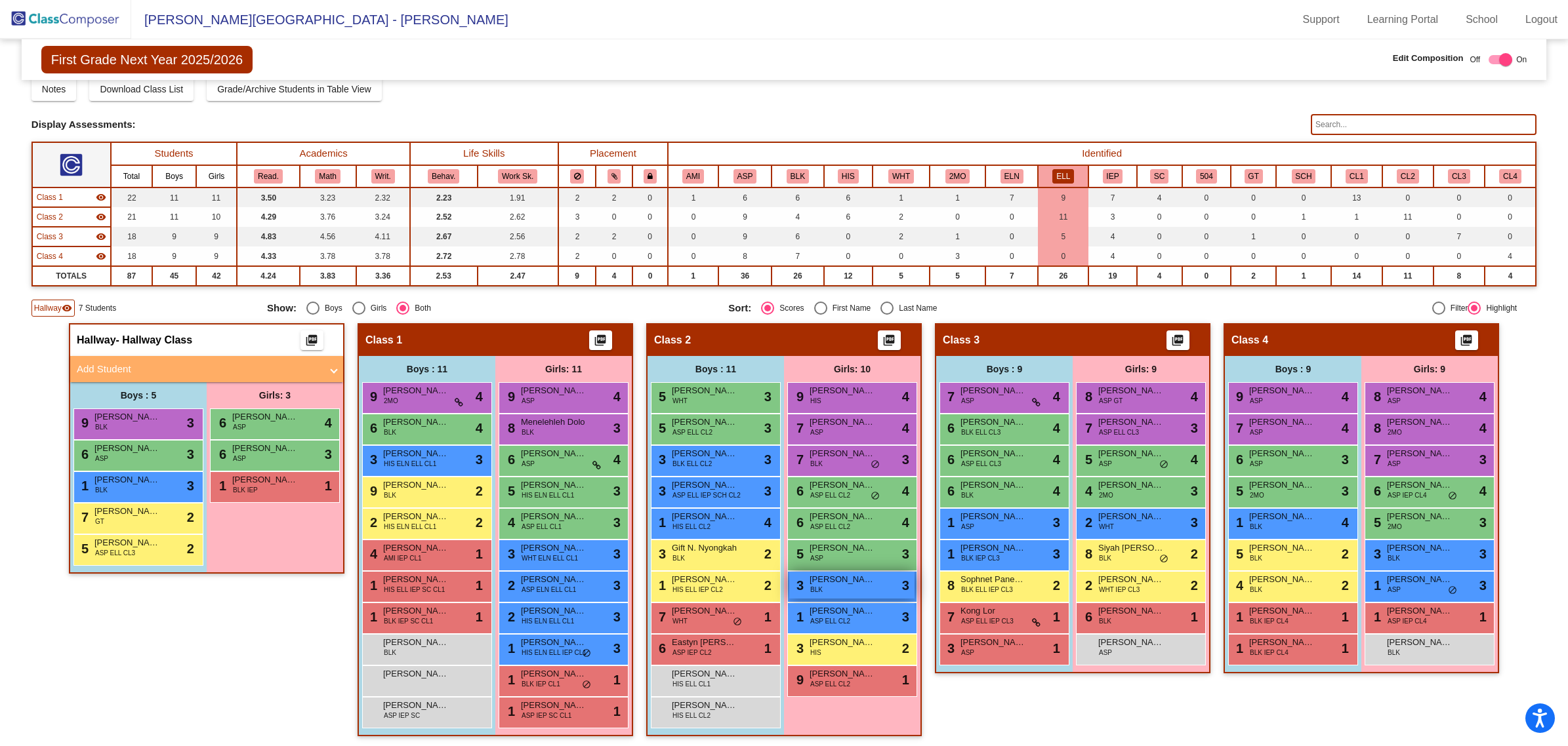
click at [824, 580] on span "Natasha F. Saccoh" at bounding box center [842, 580] width 66 height 13
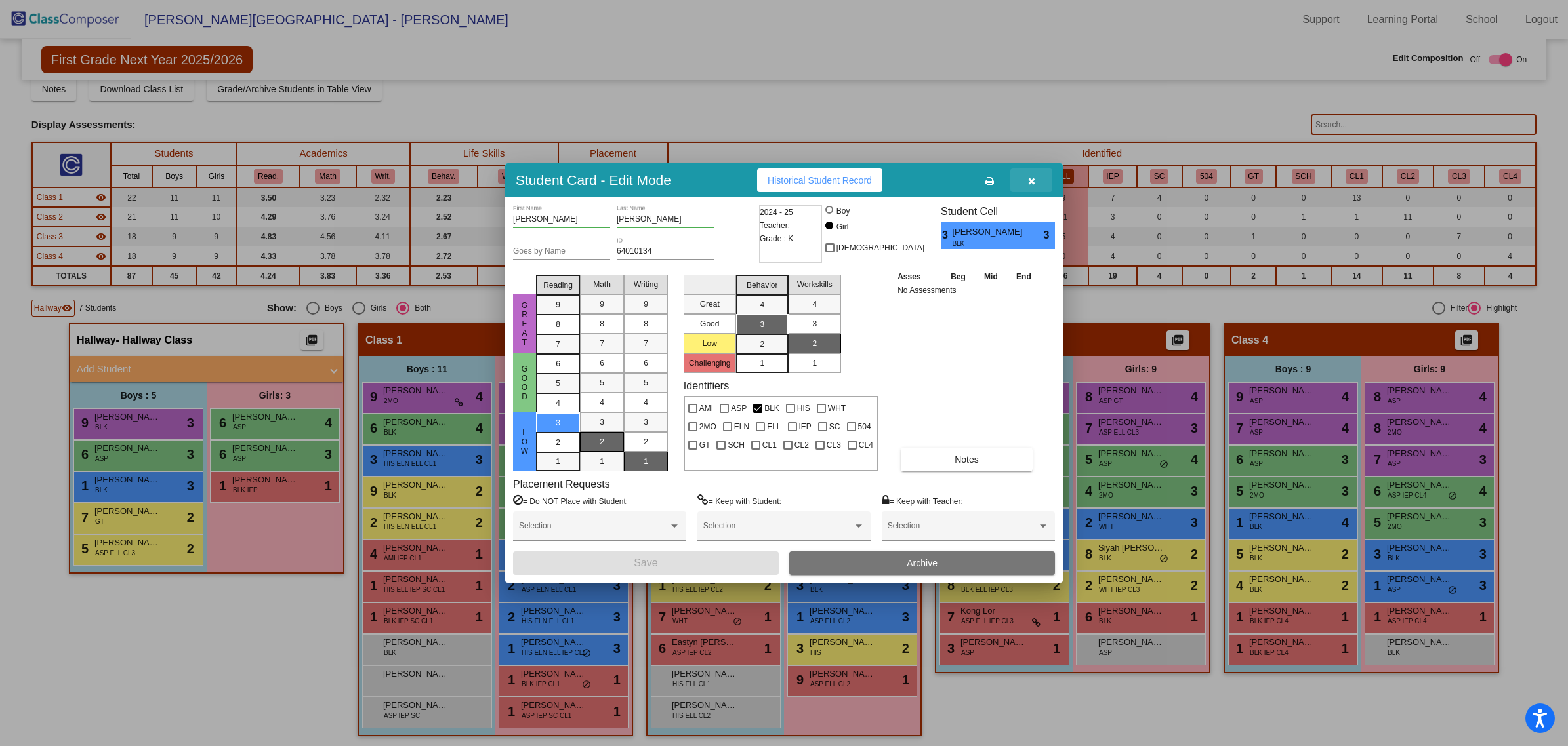
click at [1031, 178] on icon "button" at bounding box center [1031, 181] width 7 height 9
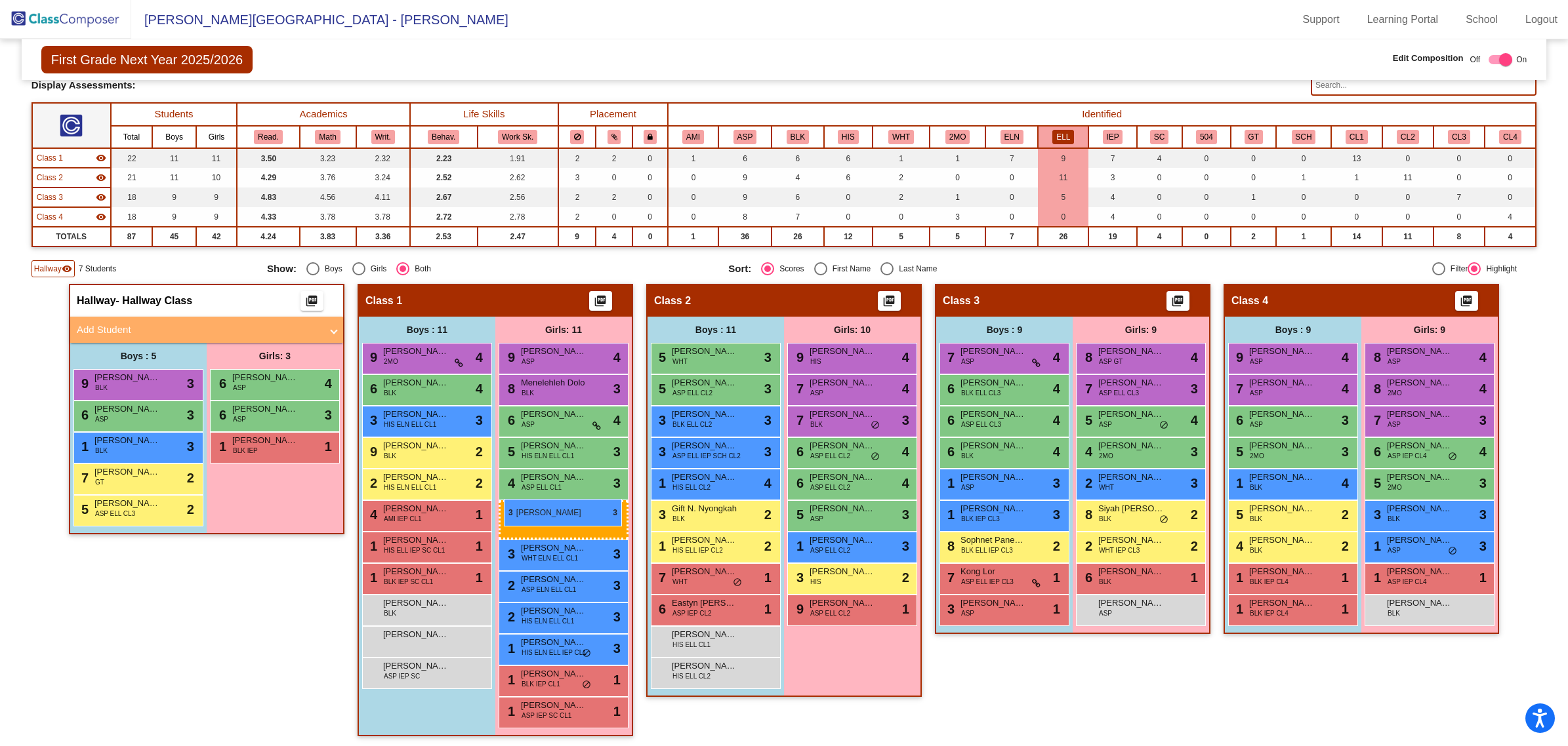
drag, startPoint x: 825, startPoint y: 581, endPoint x: 504, endPoint y: 499, distance: 331.3
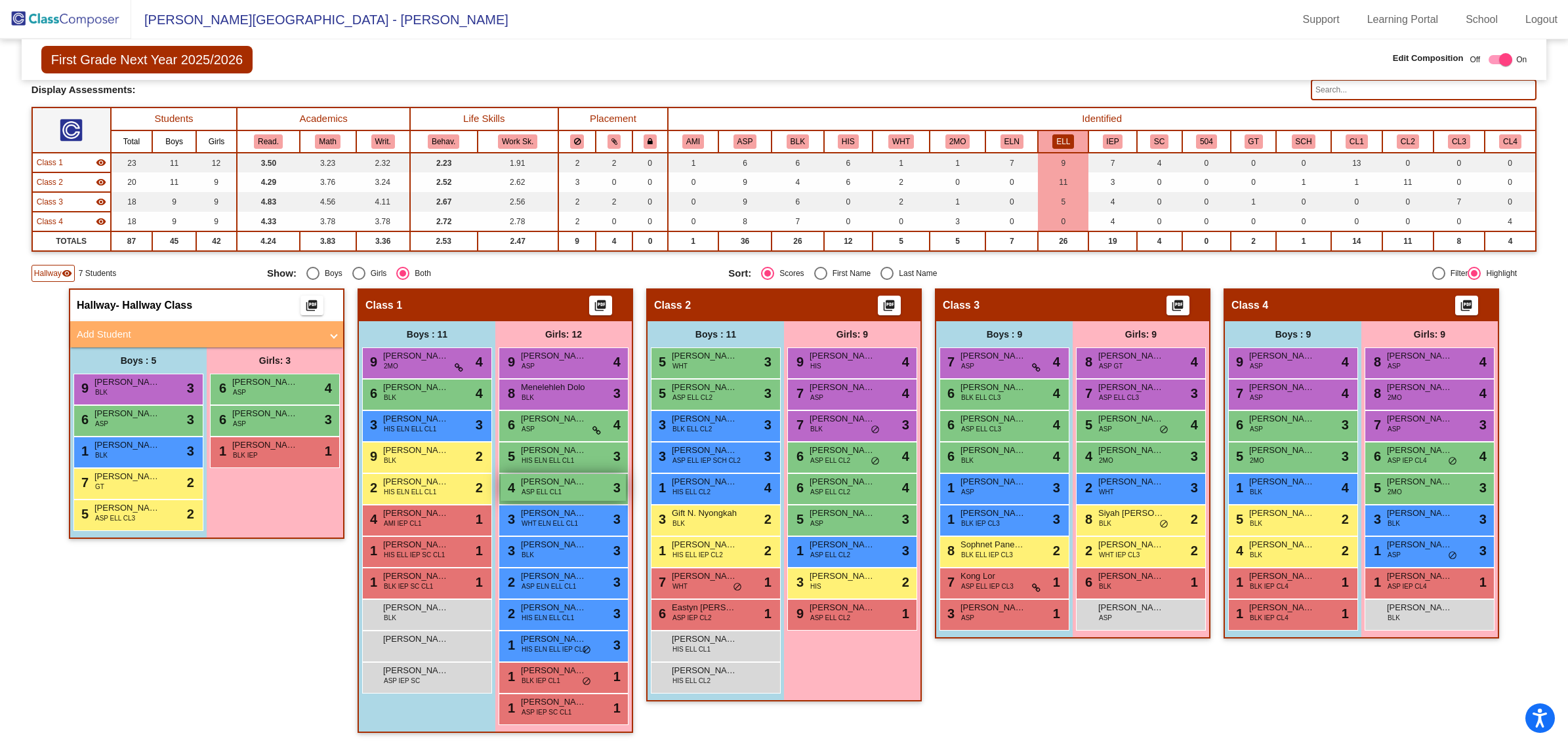
scroll to position [74, 0]
